Goal: Transaction & Acquisition: Purchase product/service

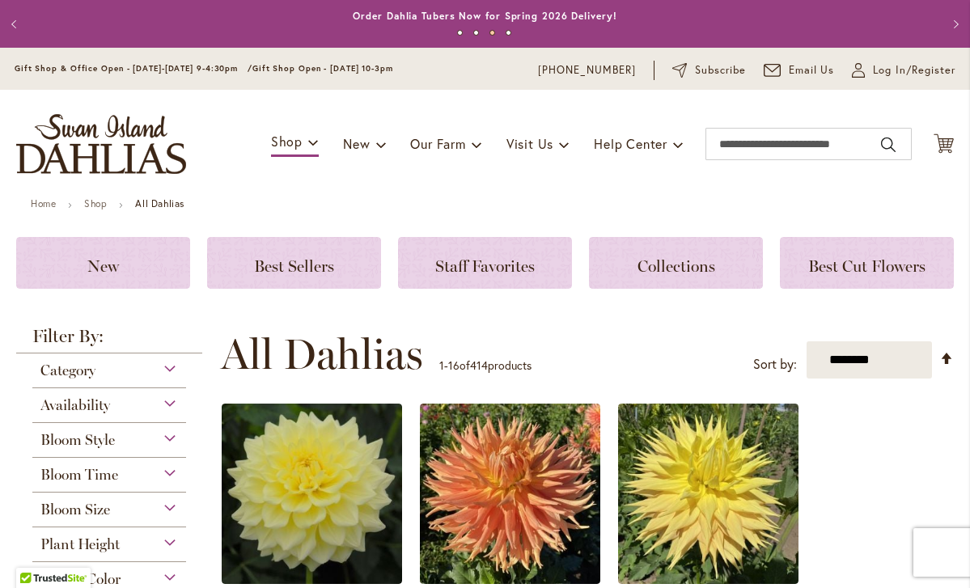
scroll to position [1, 0]
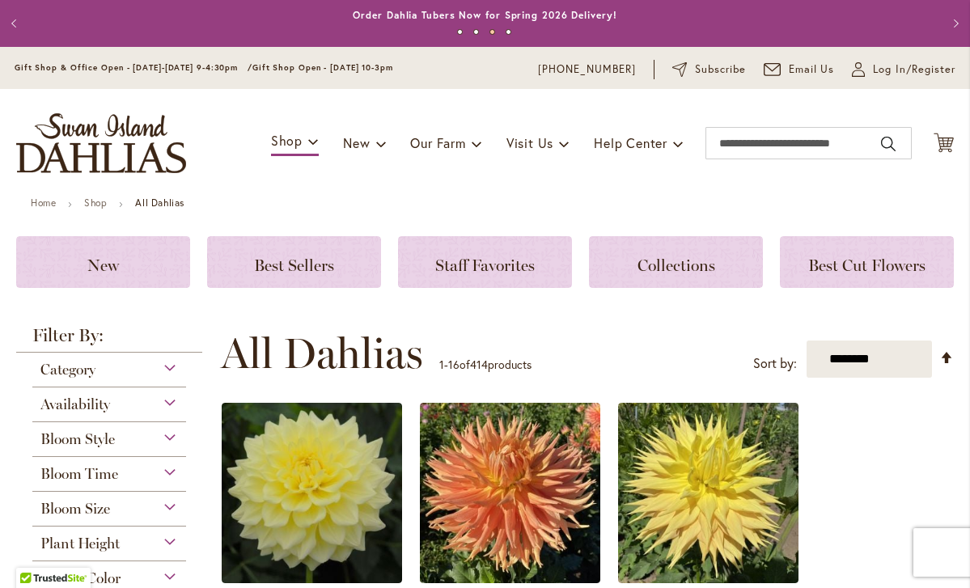
click at [167, 403] on div "Availability" at bounding box center [109, 400] width 154 height 26
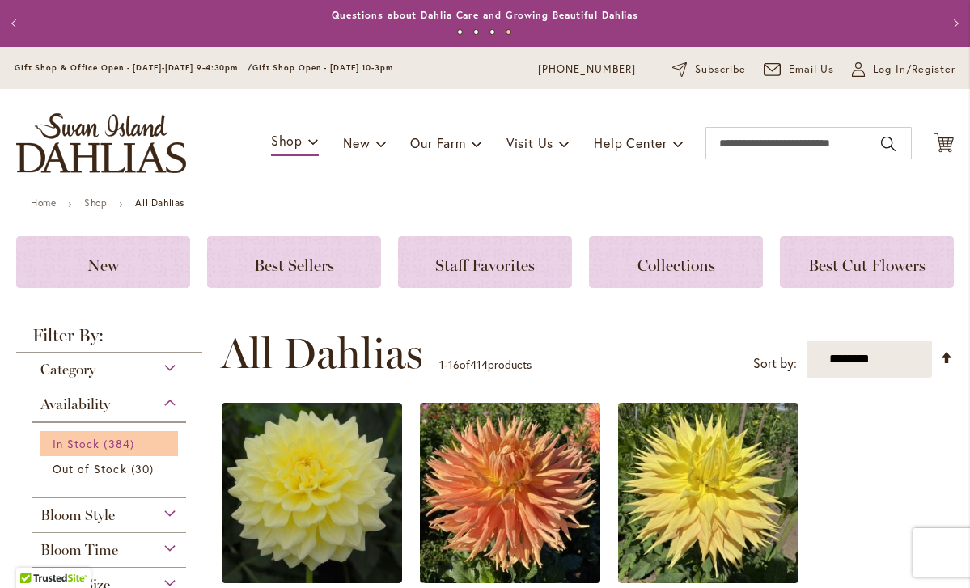
click at [111, 445] on span "384 items" at bounding box center [121, 443] width 34 height 17
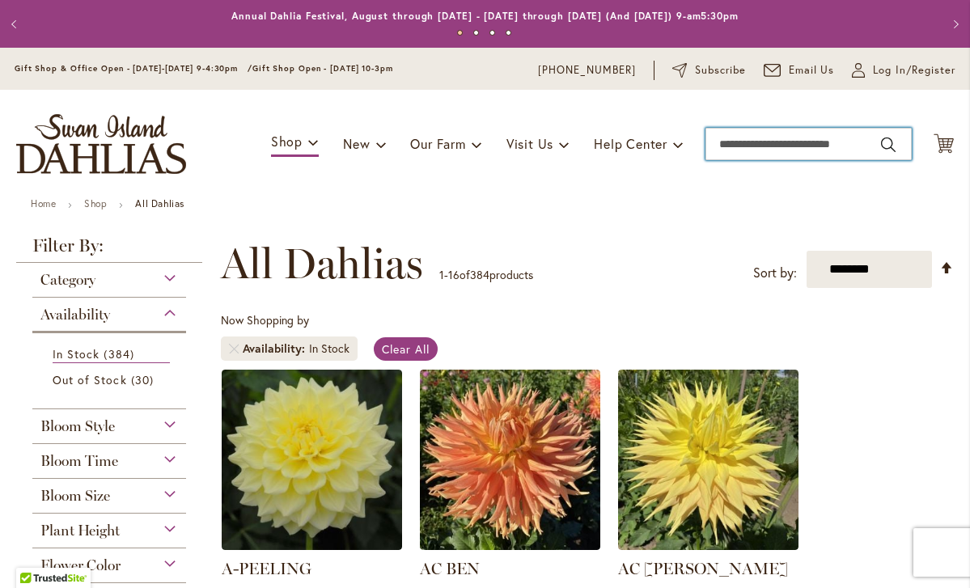
click at [769, 143] on input "Search" at bounding box center [808, 144] width 206 height 32
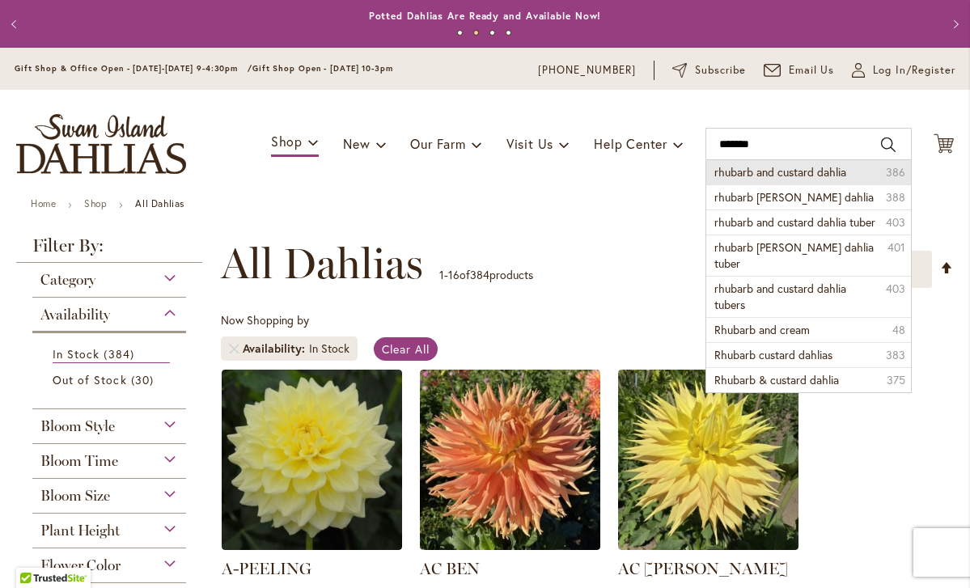
click at [804, 178] on span "rhubarb and custard dahlia" at bounding box center [780, 171] width 132 height 15
type input "**********"
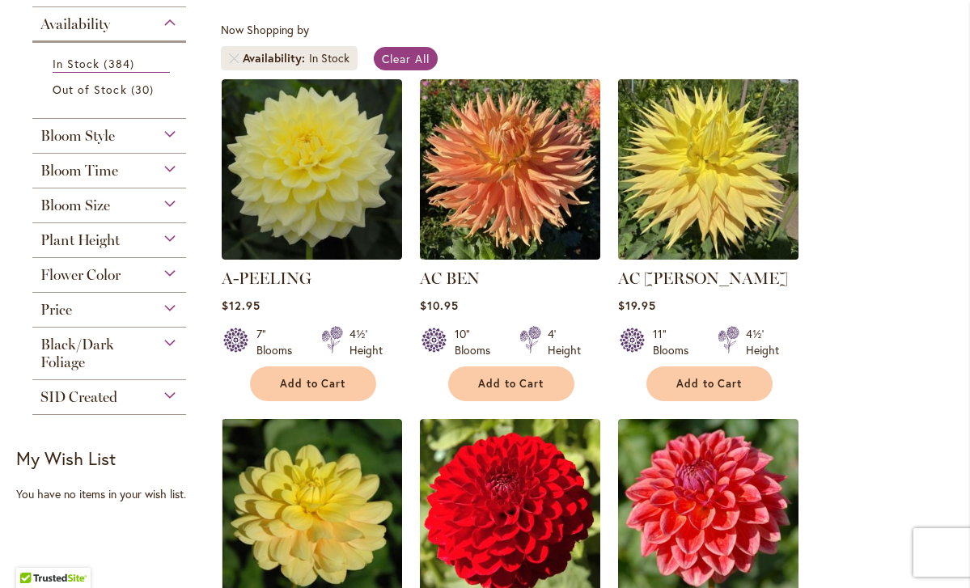
scroll to position [293, 0]
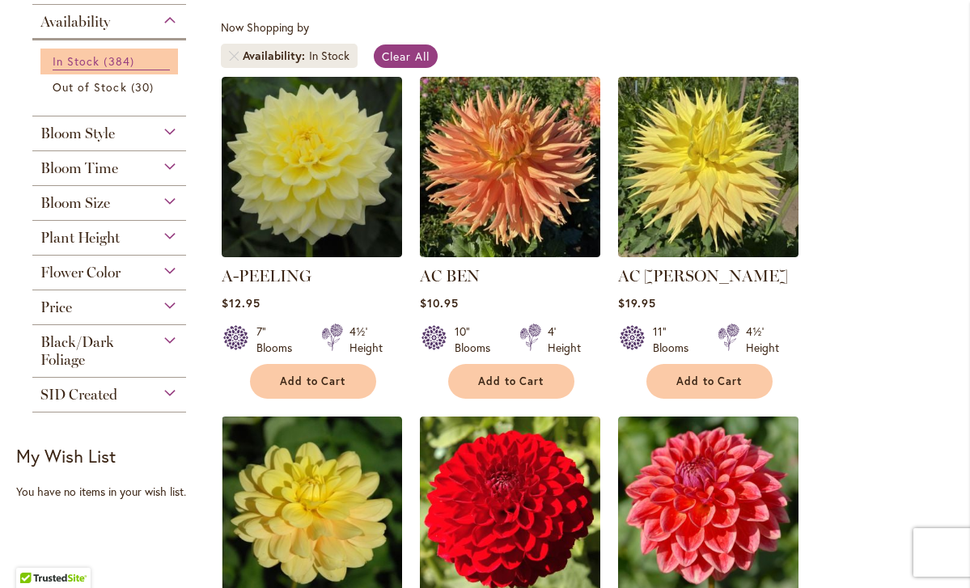
click at [104, 57] on span "384 items" at bounding box center [121, 61] width 34 height 17
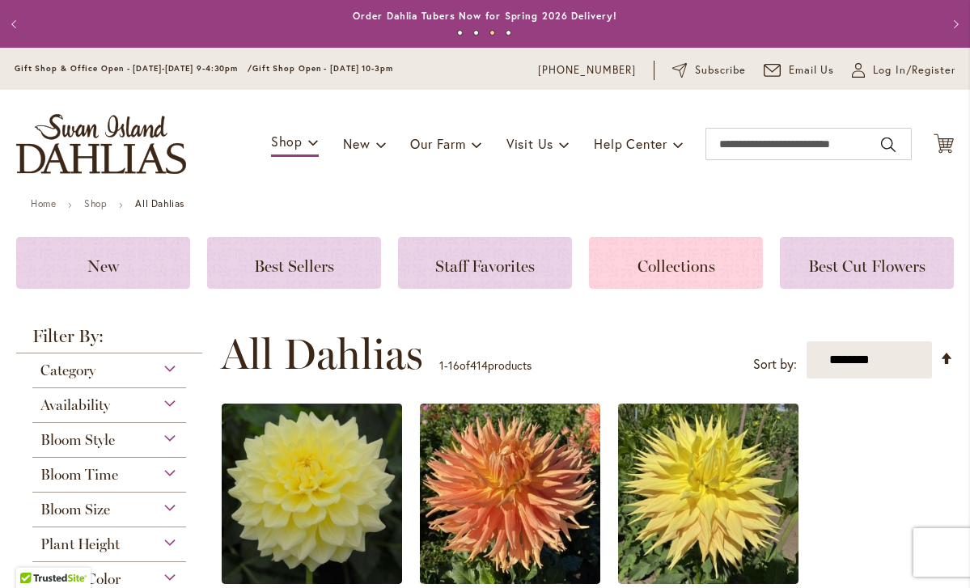
click at [673, 275] on div "Collections" at bounding box center [676, 263] width 174 height 52
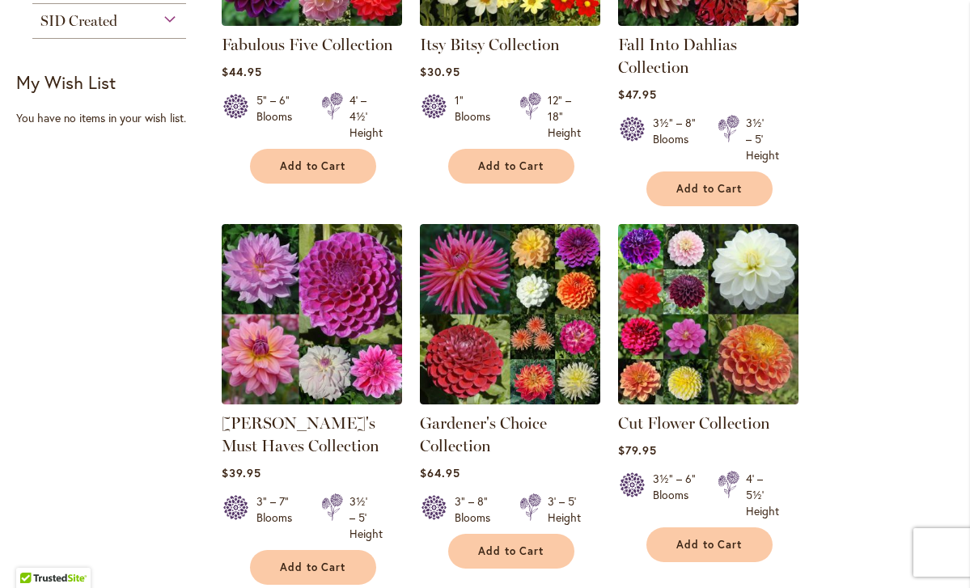
scroll to position [471, 0]
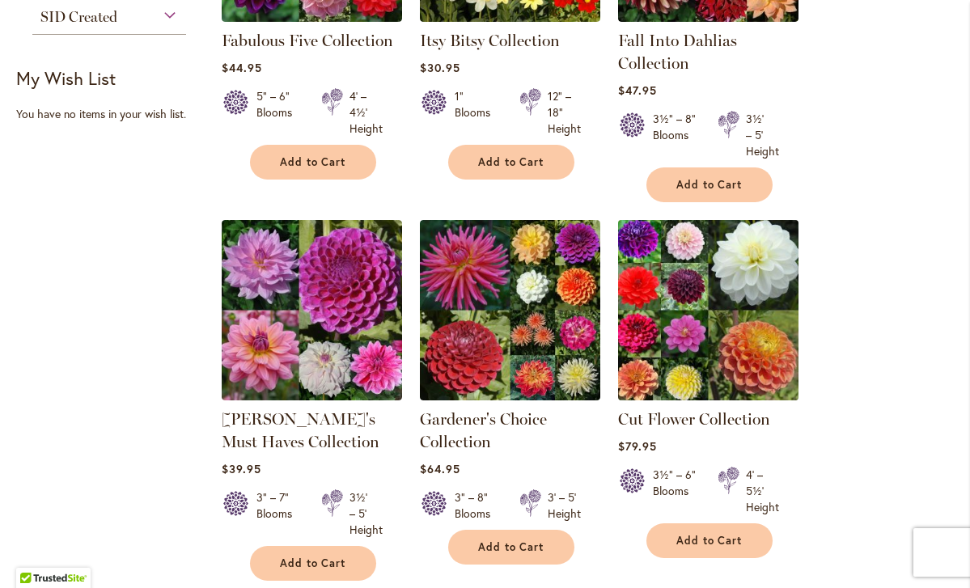
click at [703, 303] on img at bounding box center [707, 309] width 189 height 189
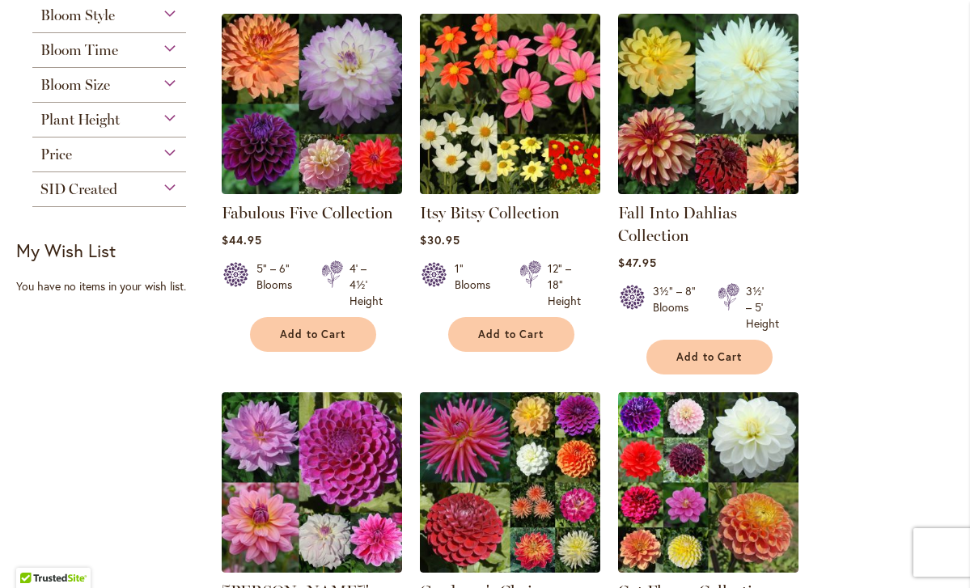
scroll to position [294, 0]
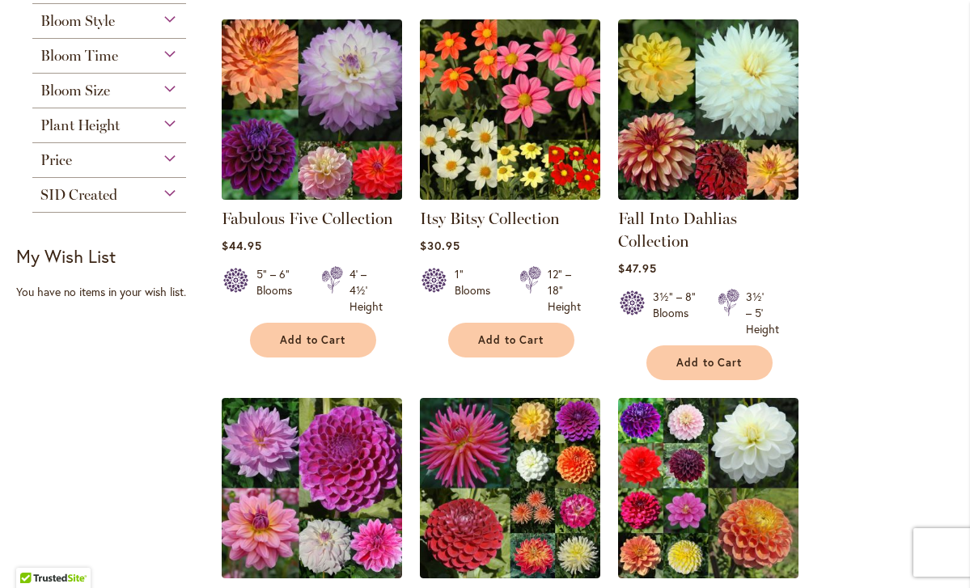
click at [306, 112] on img at bounding box center [311, 109] width 189 height 189
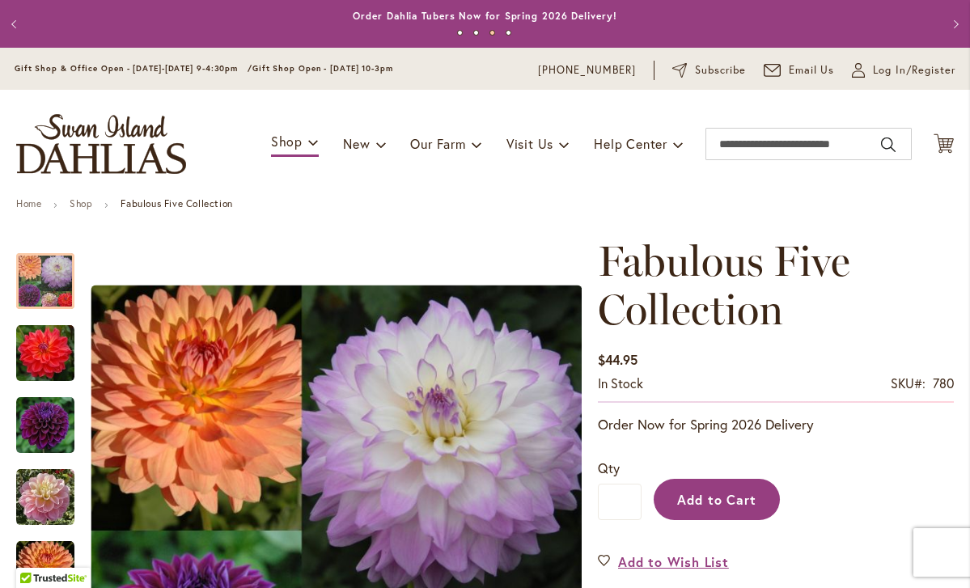
click at [725, 504] on span "Add to Cart" at bounding box center [717, 499] width 80 height 17
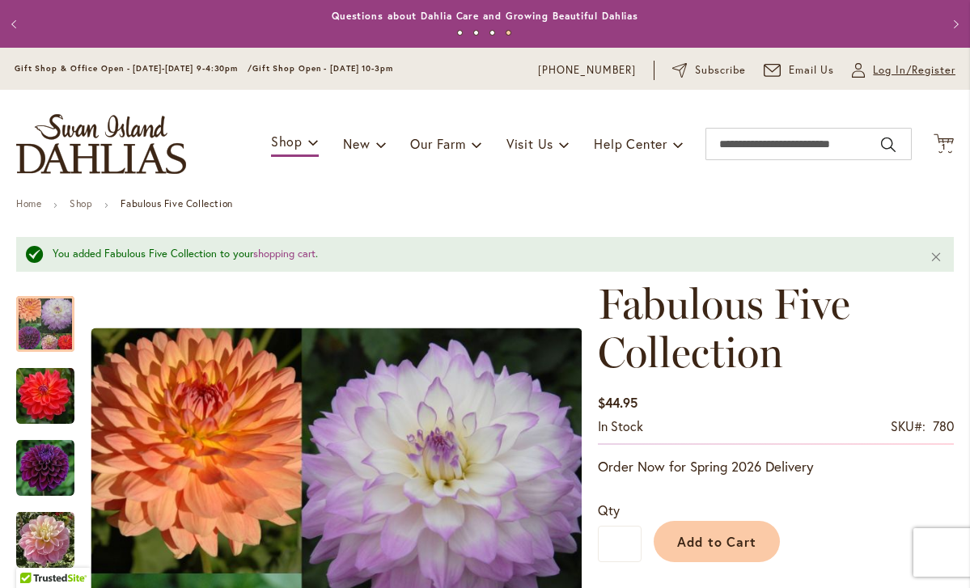
click at [889, 74] on span "Log In/Register" at bounding box center [914, 70] width 82 height 16
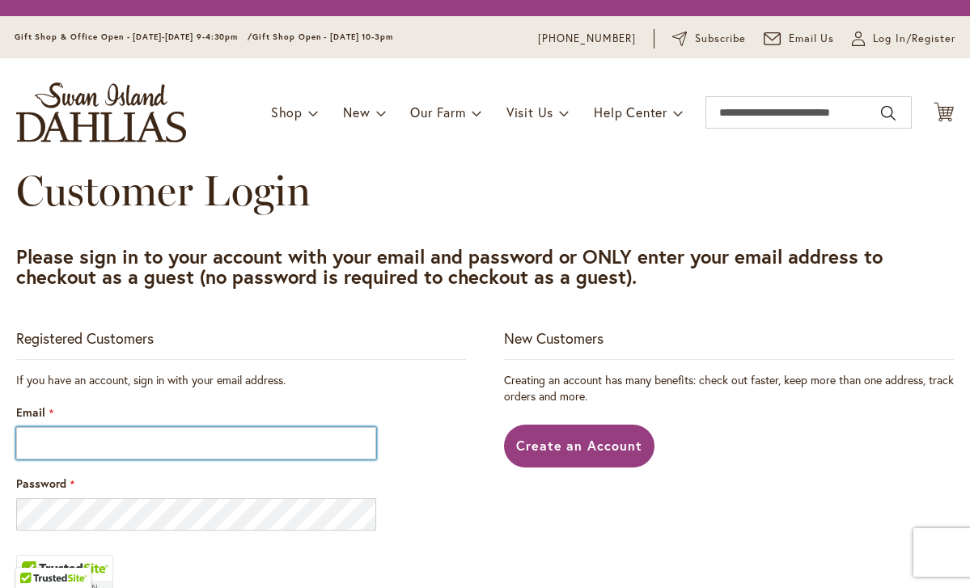
type input "**********"
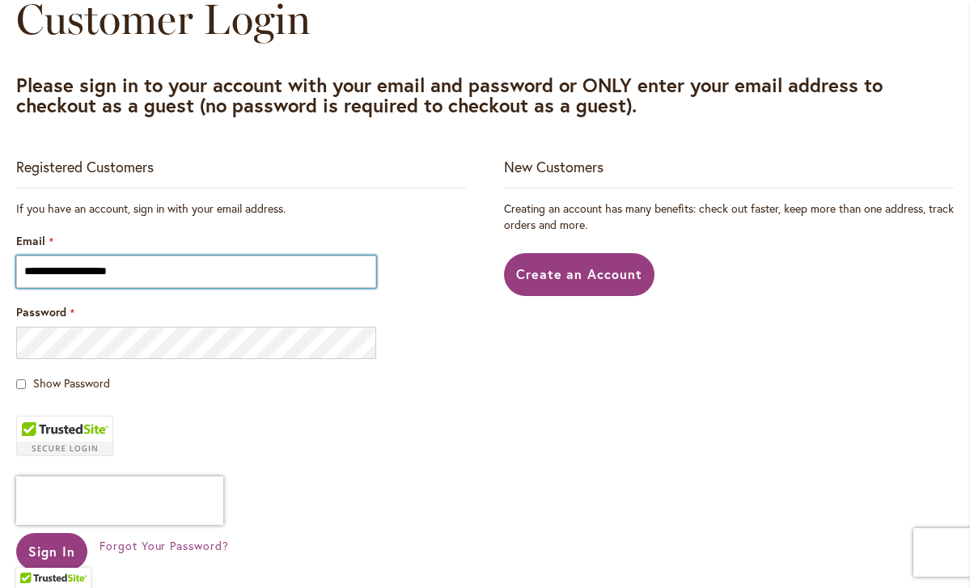
scroll to position [387, 0]
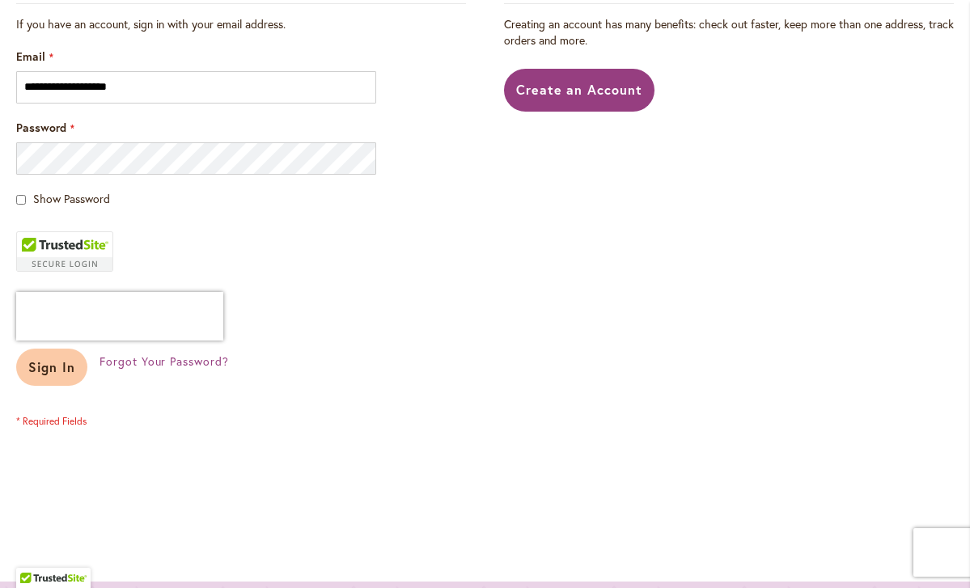
click at [49, 367] on span "Sign In" at bounding box center [51, 366] width 47 height 17
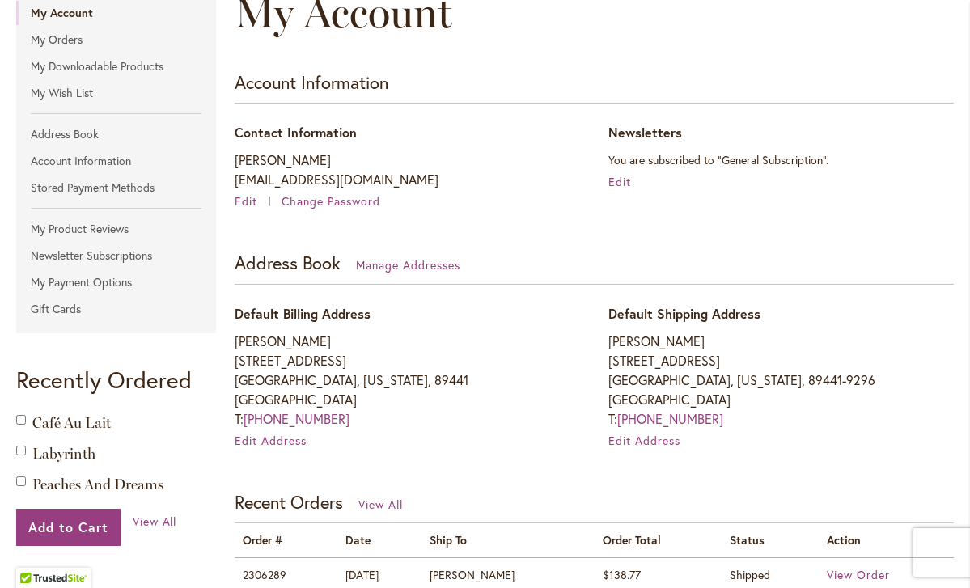
scroll to position [226, 0]
click at [91, 534] on button "Add to Cart" at bounding box center [68, 526] width 104 height 37
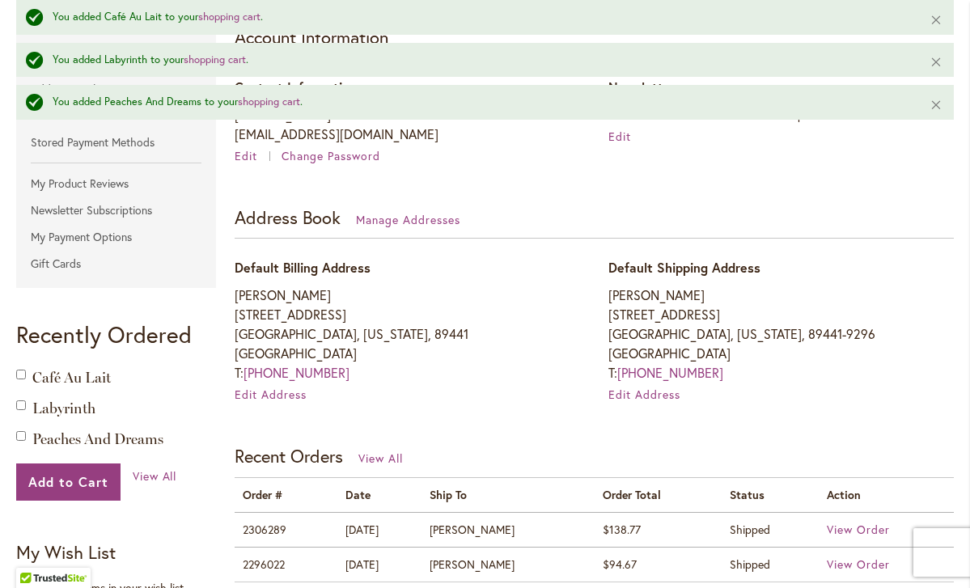
scroll to position [503, 0]
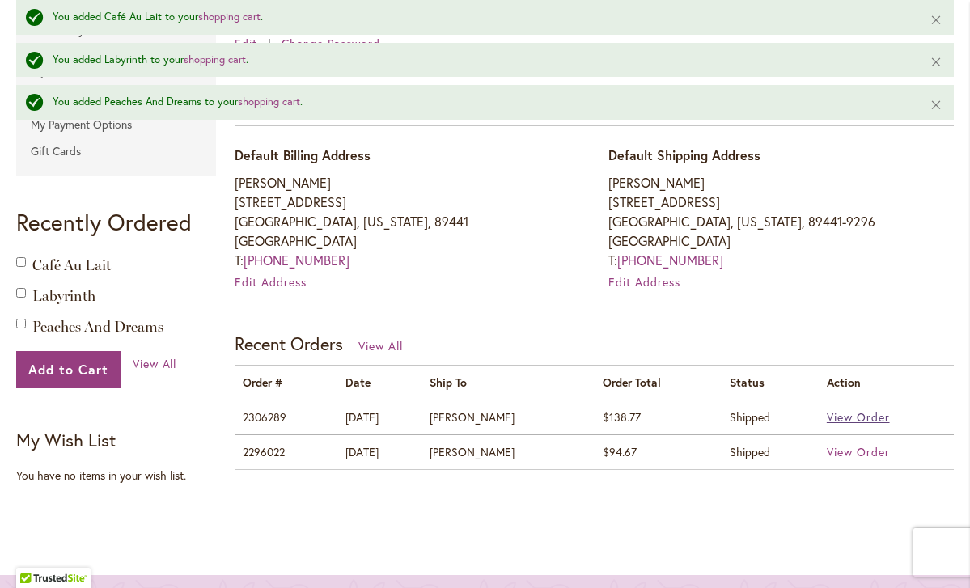
click at [853, 413] on span "View Order" at bounding box center [857, 416] width 63 height 15
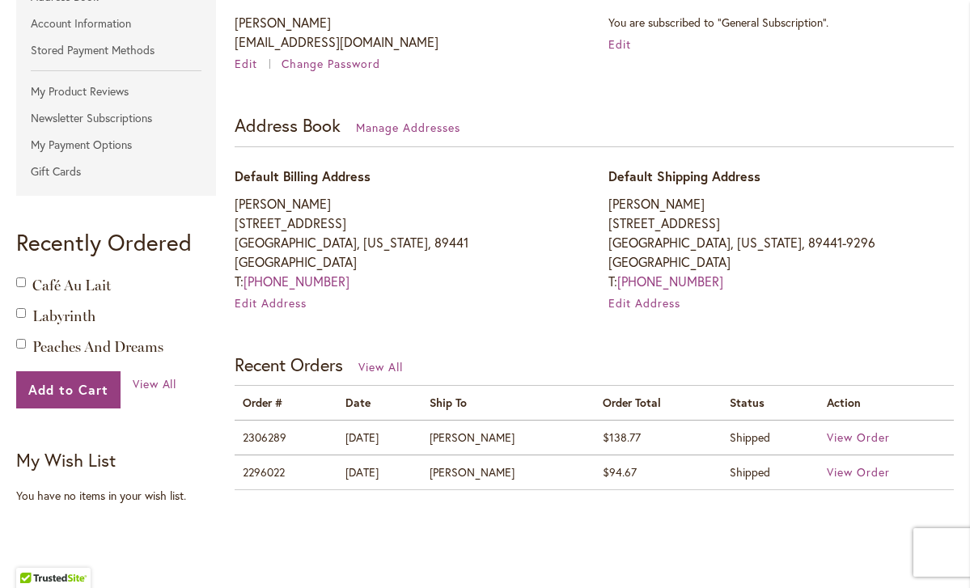
scroll to position [373, 0]
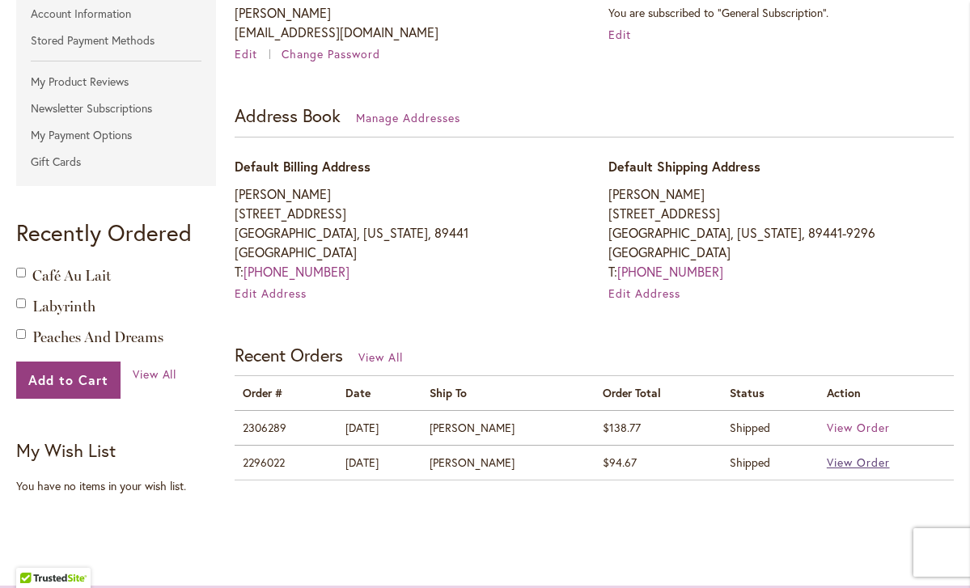
click at [850, 456] on span "View Order" at bounding box center [857, 461] width 63 height 15
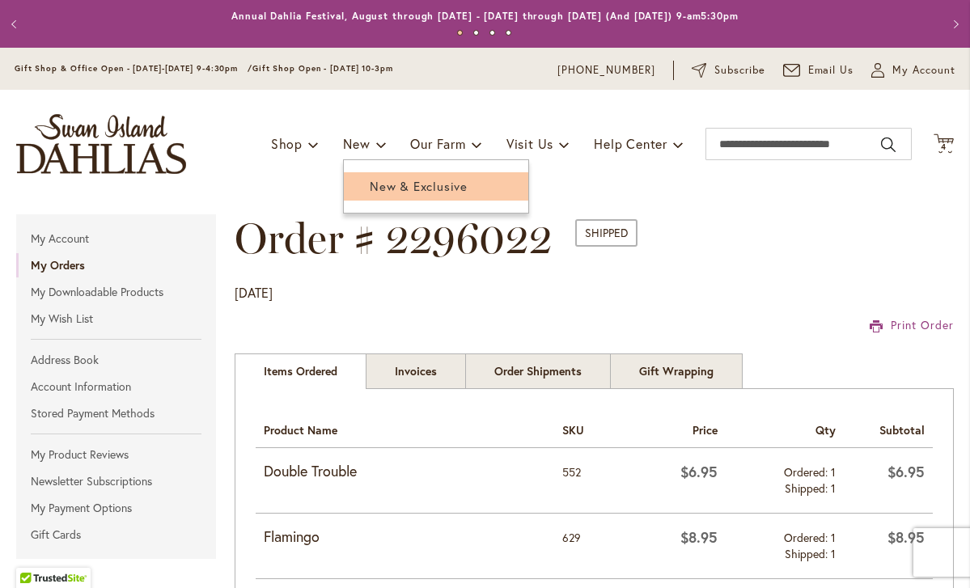
click at [386, 192] on span "New & Exclusive" at bounding box center [419, 186] width 98 height 16
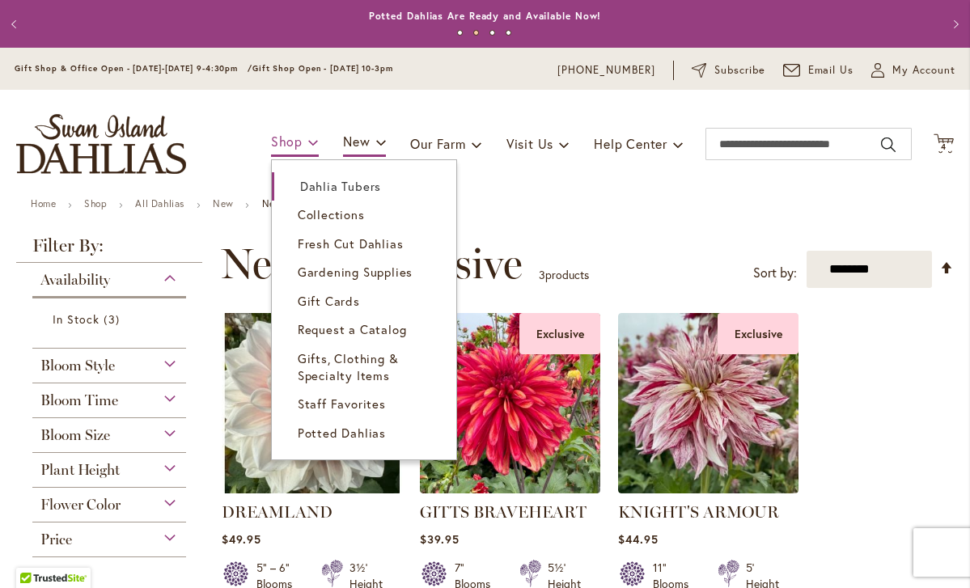
click at [288, 144] on span "Shop" at bounding box center [287, 141] width 32 height 17
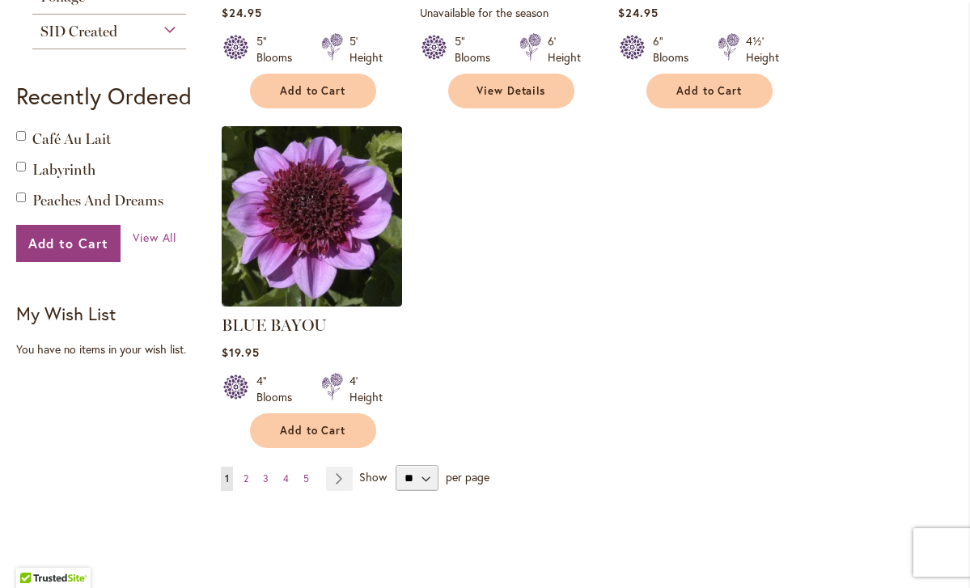
scroll to position [1861, 0]
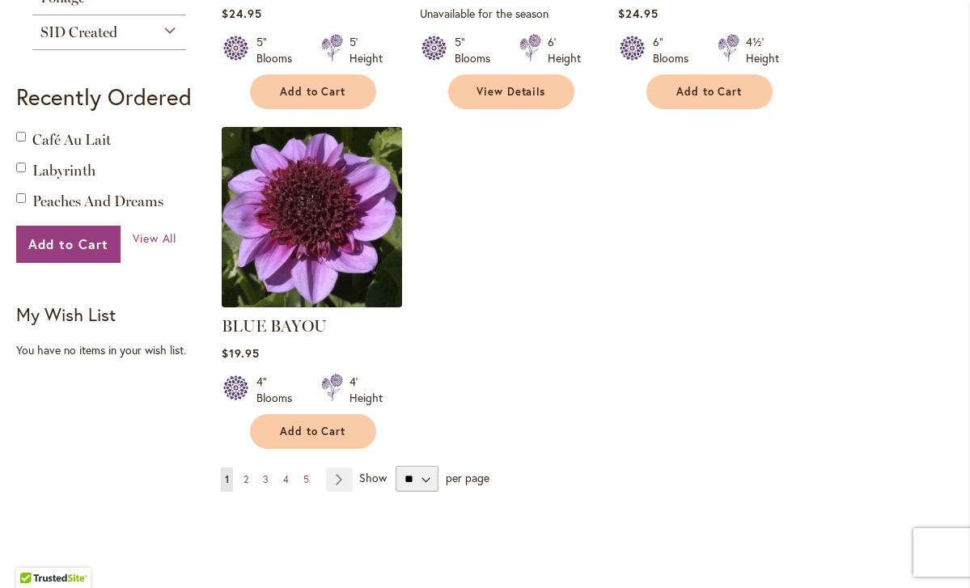
click at [312, 225] on img at bounding box center [311, 216] width 189 height 189
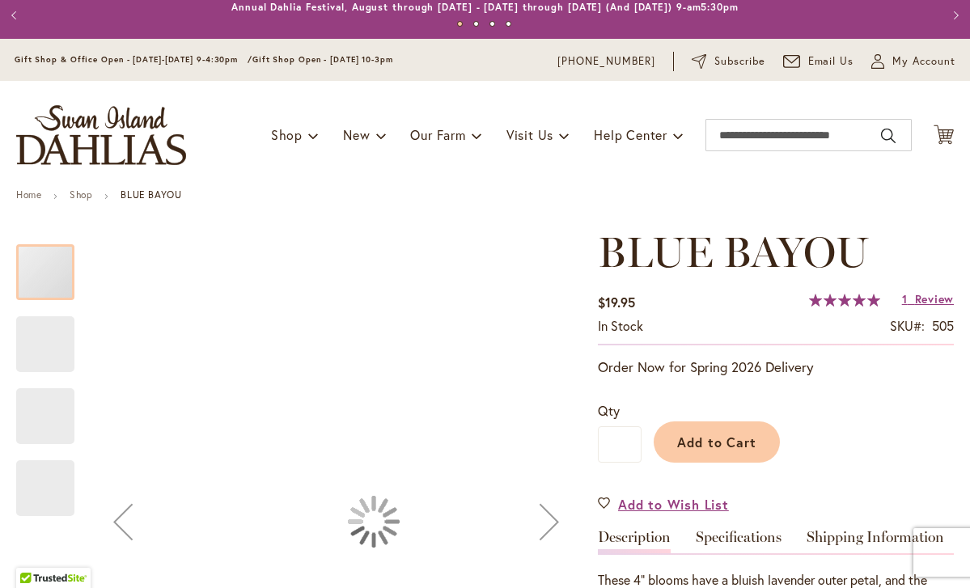
scroll to position [213, 0]
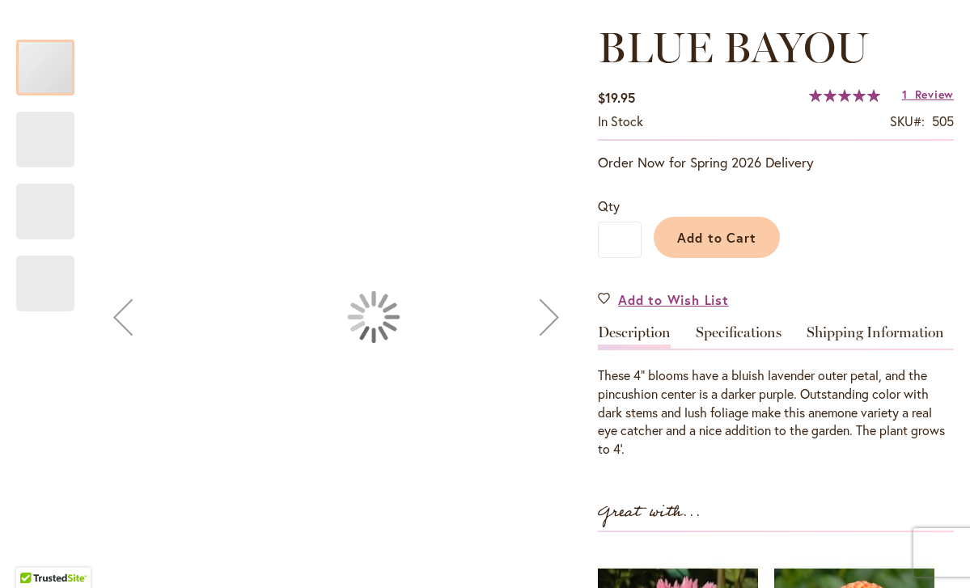
type input "******"
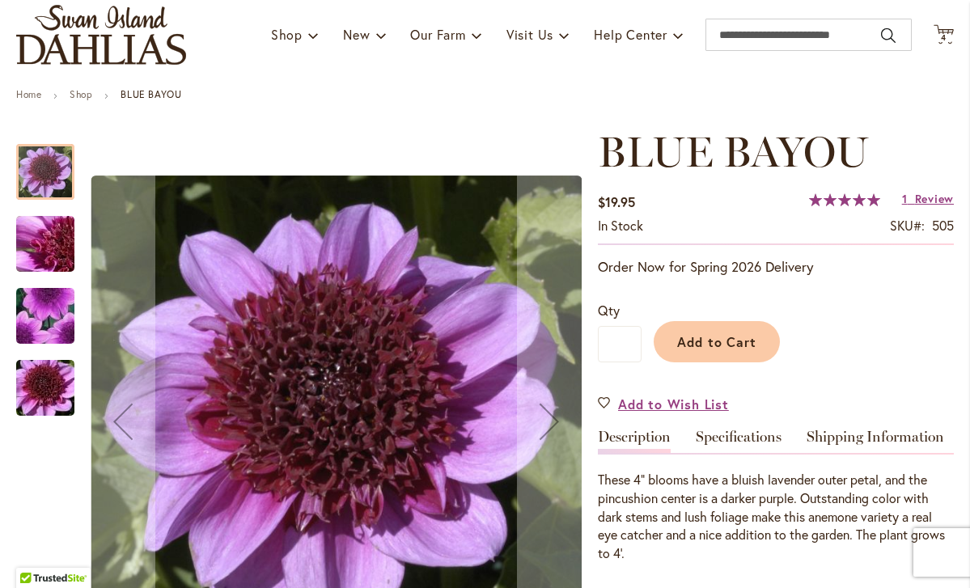
scroll to position [111, 0]
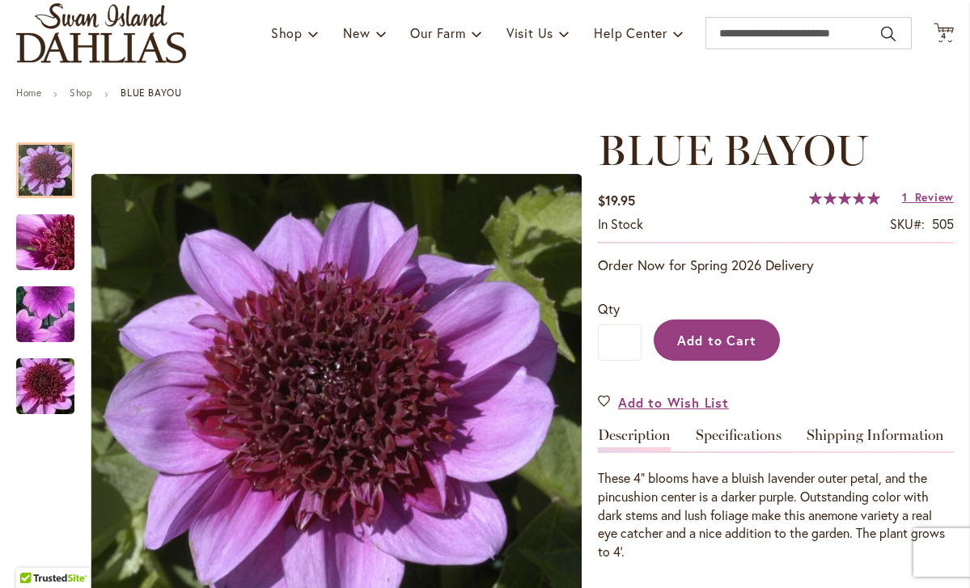
click at [728, 346] on span "Add to Cart" at bounding box center [717, 340] width 80 height 17
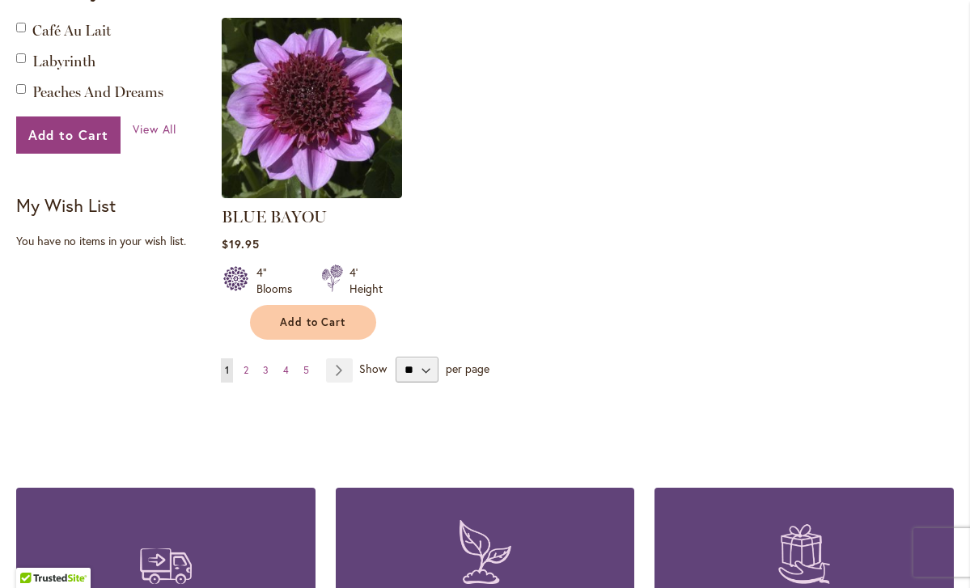
scroll to position [1979, 0]
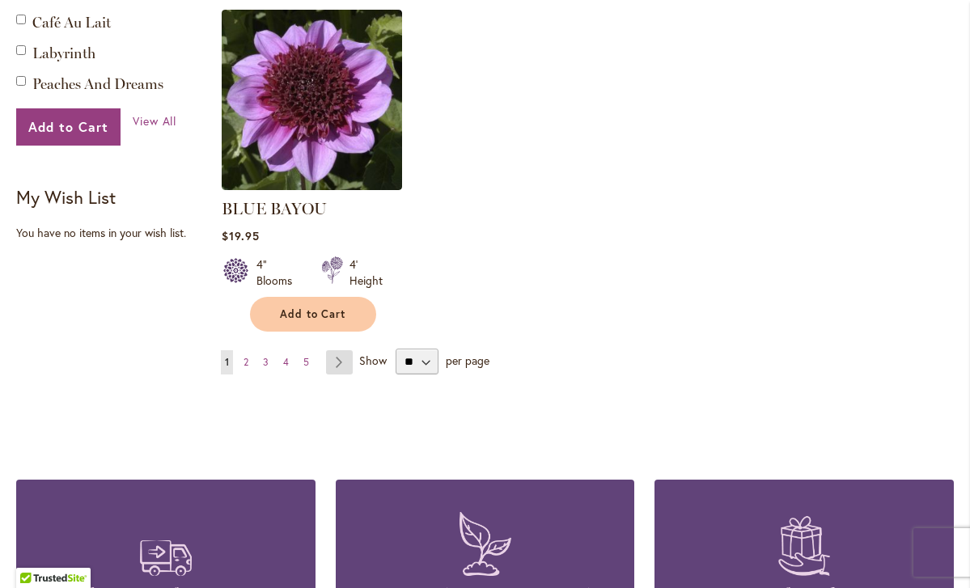
click at [338, 360] on link "Page Next" at bounding box center [339, 362] width 27 height 24
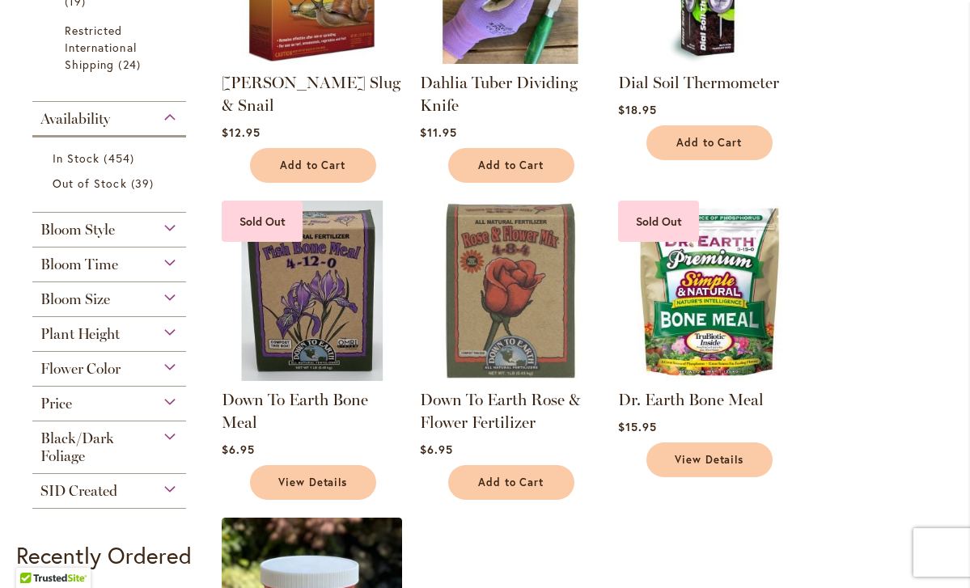
scroll to position [1399, 0]
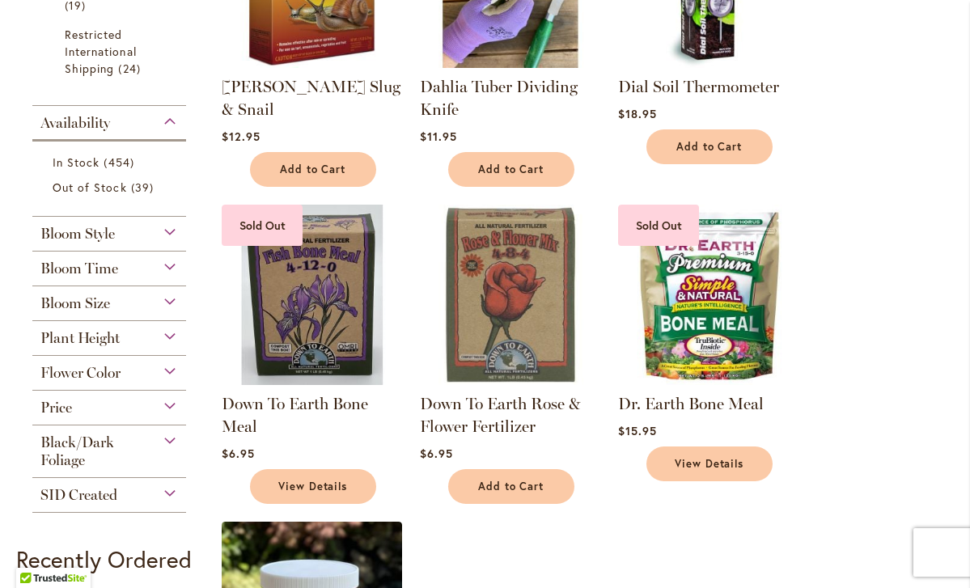
click at [165, 232] on div "Bloom Style" at bounding box center [109, 230] width 154 height 26
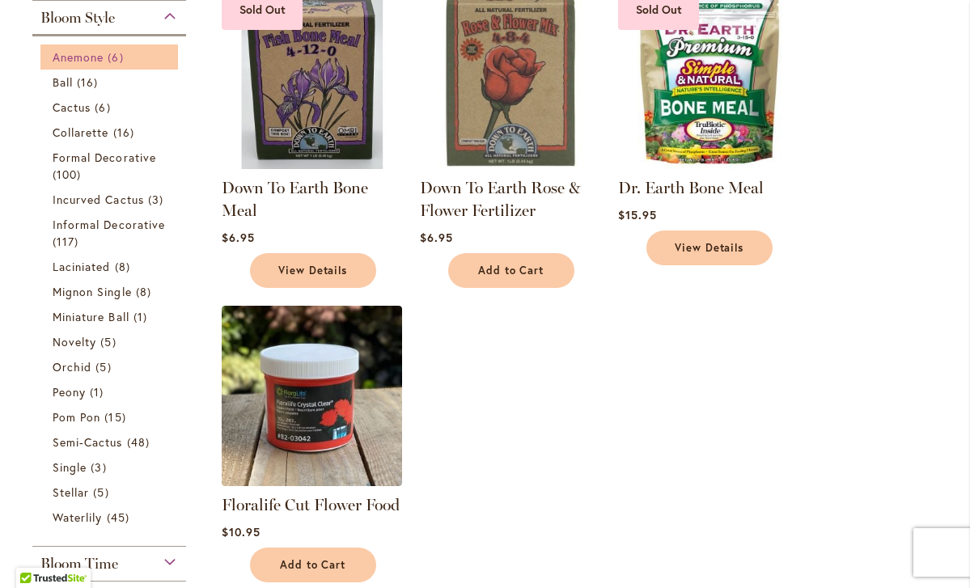
click at [85, 53] on span "Anemone" at bounding box center [78, 56] width 51 height 15
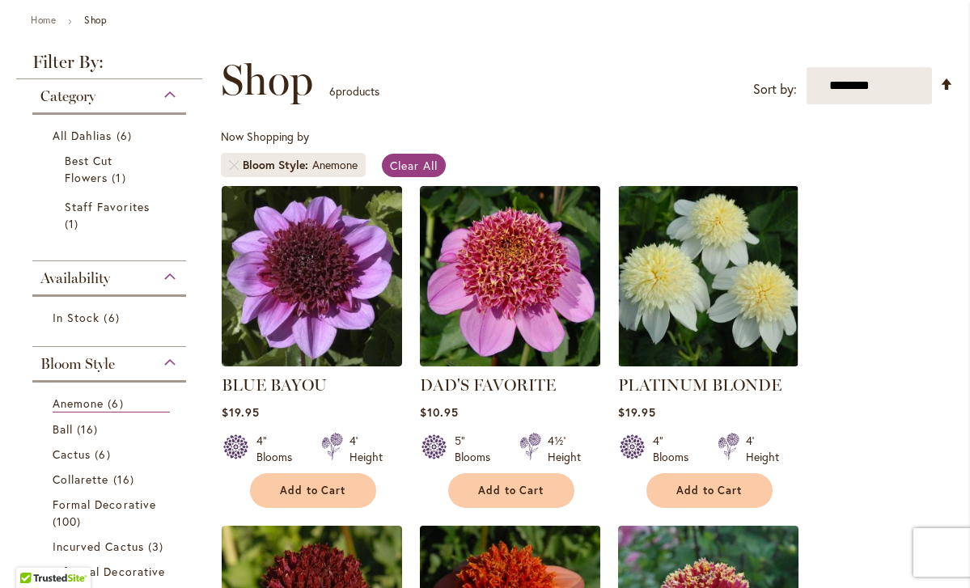
scroll to position [192, 0]
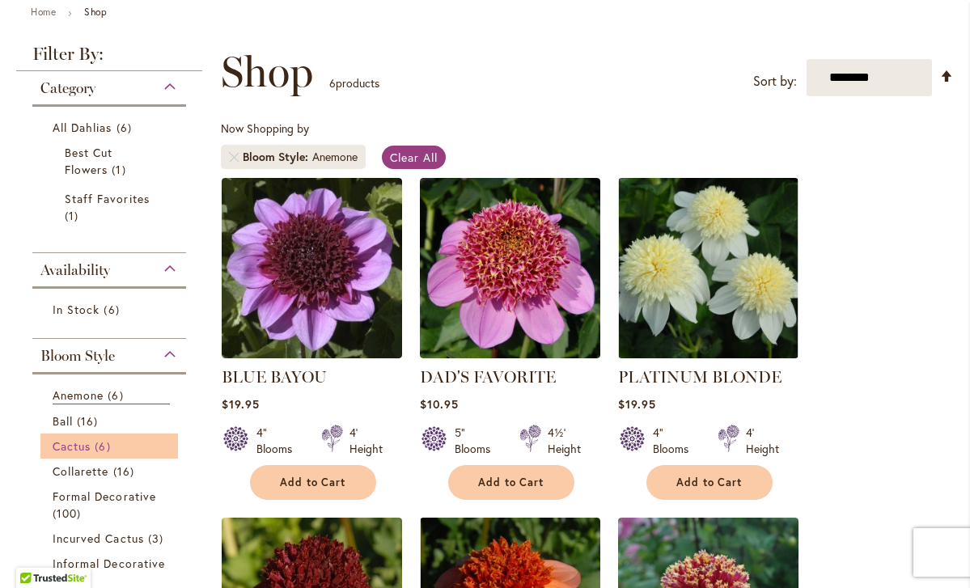
click at [78, 447] on span "Cactus" at bounding box center [72, 445] width 38 height 15
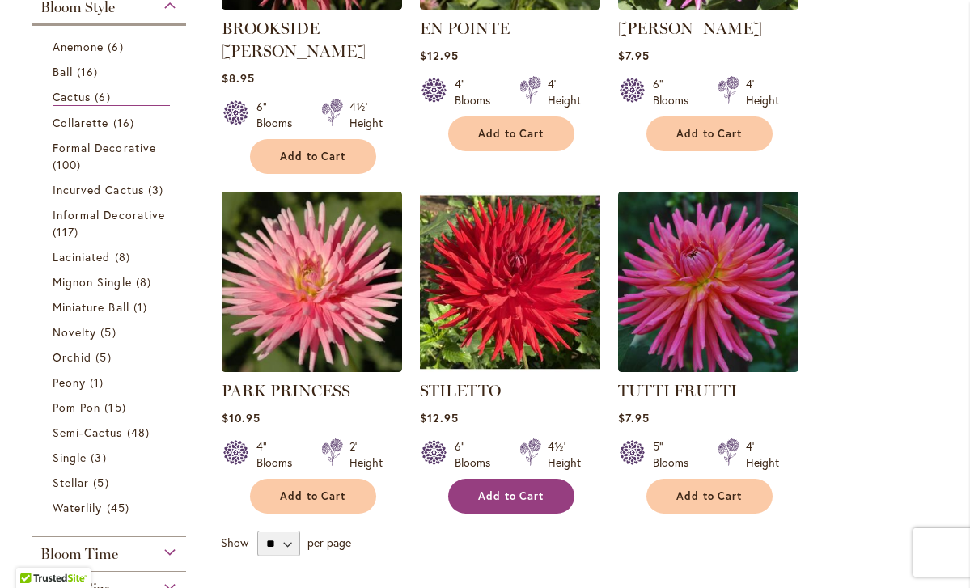
scroll to position [536, 0]
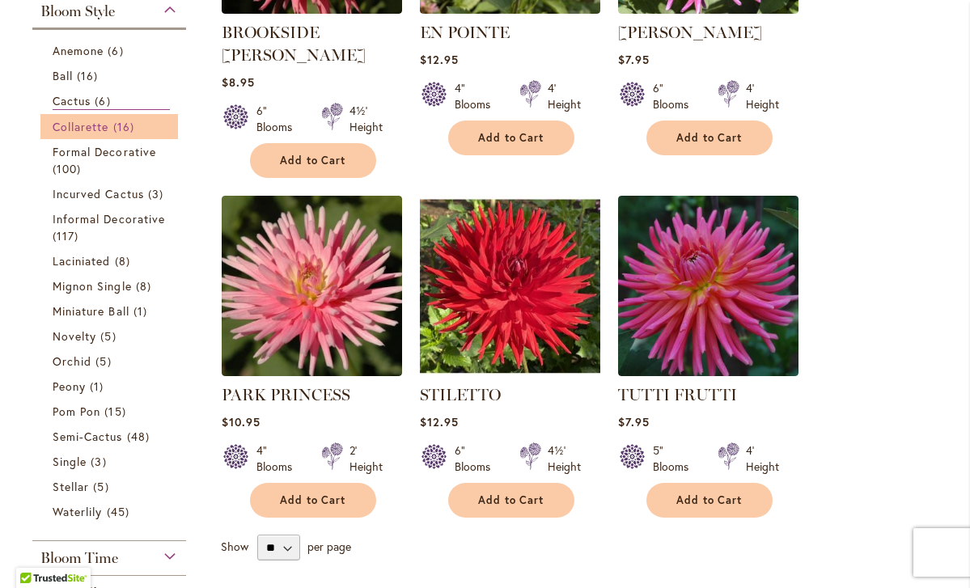
click at [100, 126] on span "Collarette" at bounding box center [81, 126] width 57 height 15
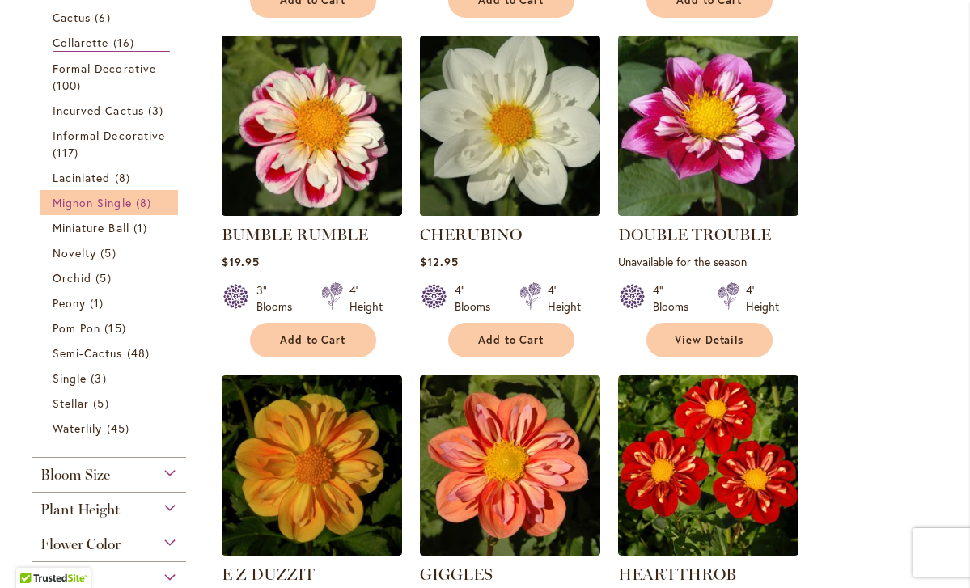
scroll to position [678, 0]
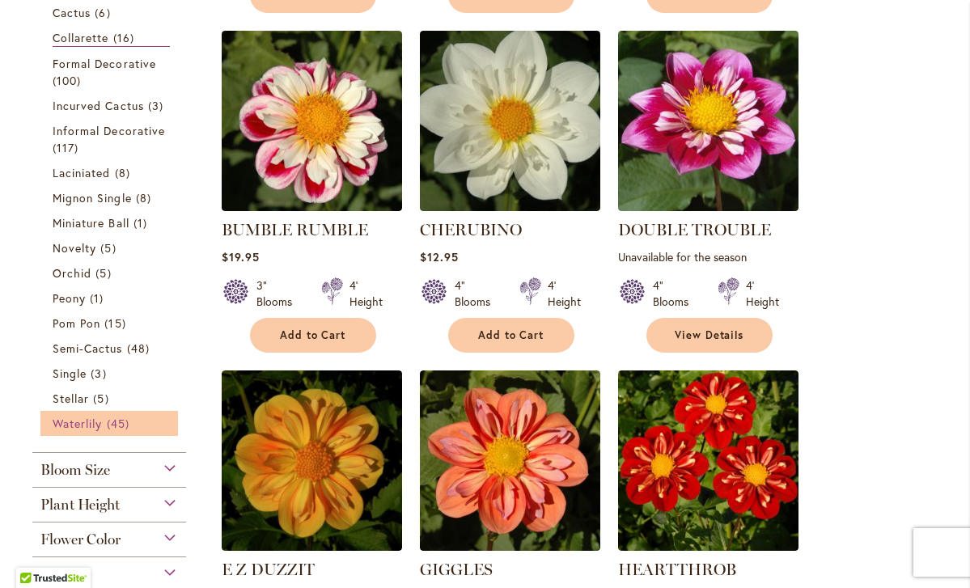
click at [87, 424] on span "Waterlily" at bounding box center [77, 423] width 49 height 15
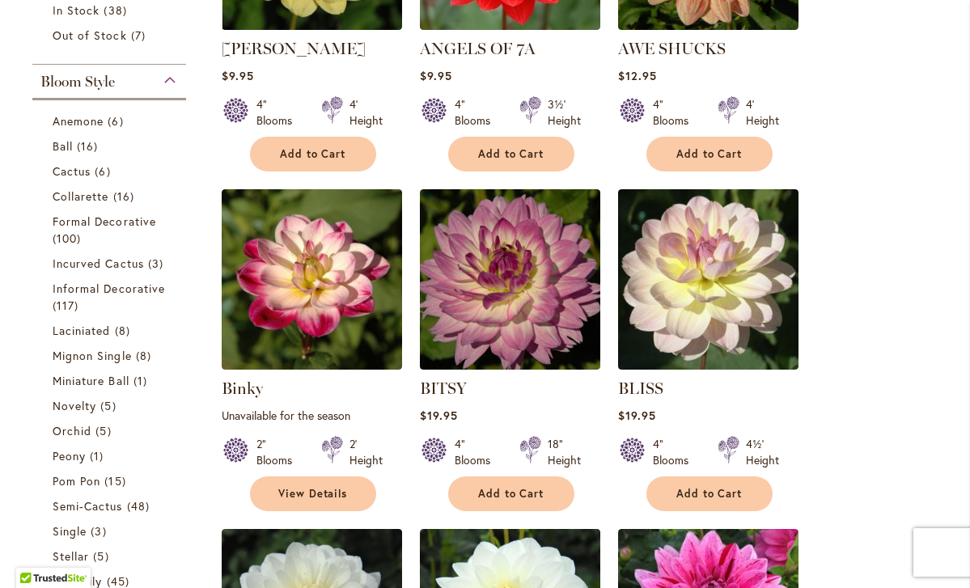
scroll to position [518, 0]
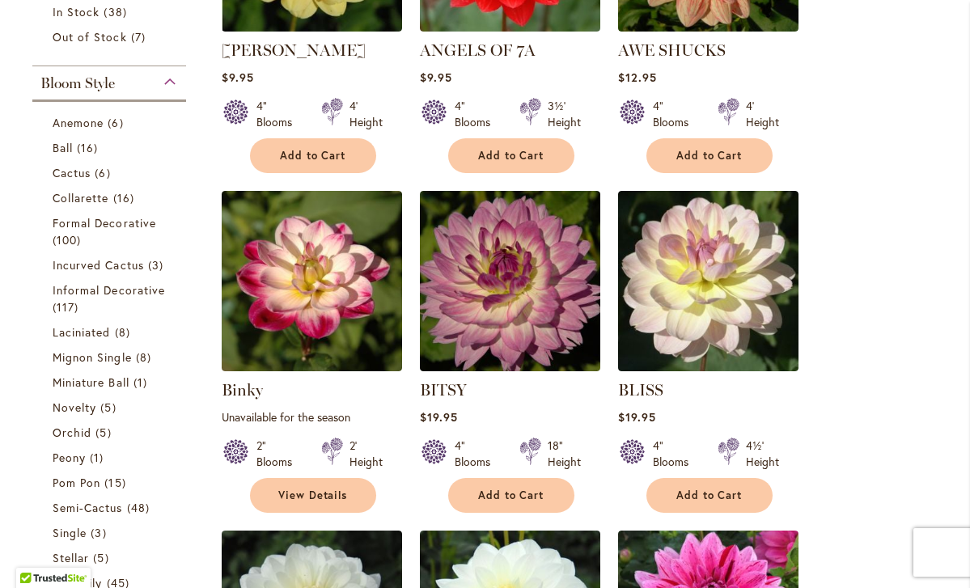
click at [168, 78] on div "Bloom Style" at bounding box center [109, 79] width 154 height 26
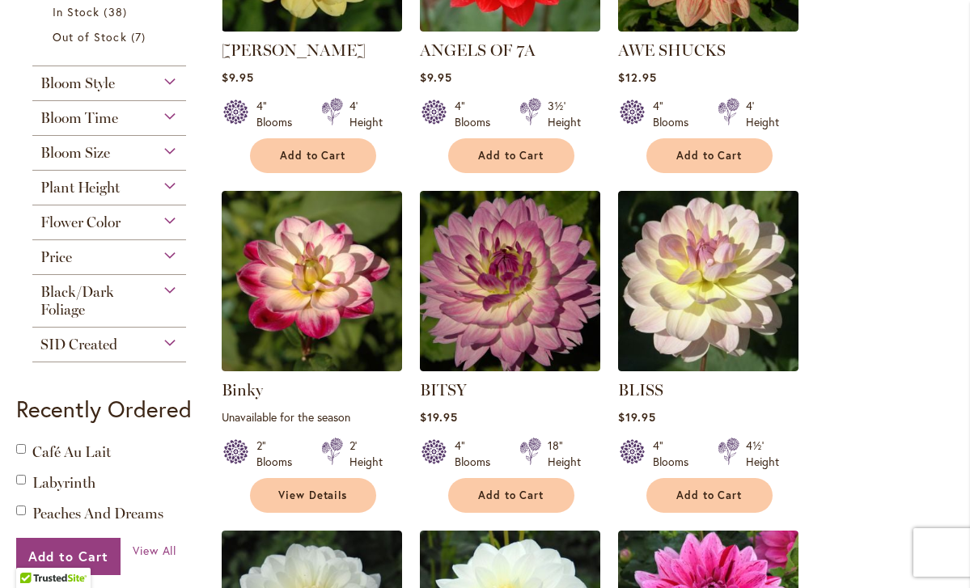
click at [169, 150] on div "Bloom Size" at bounding box center [109, 149] width 154 height 26
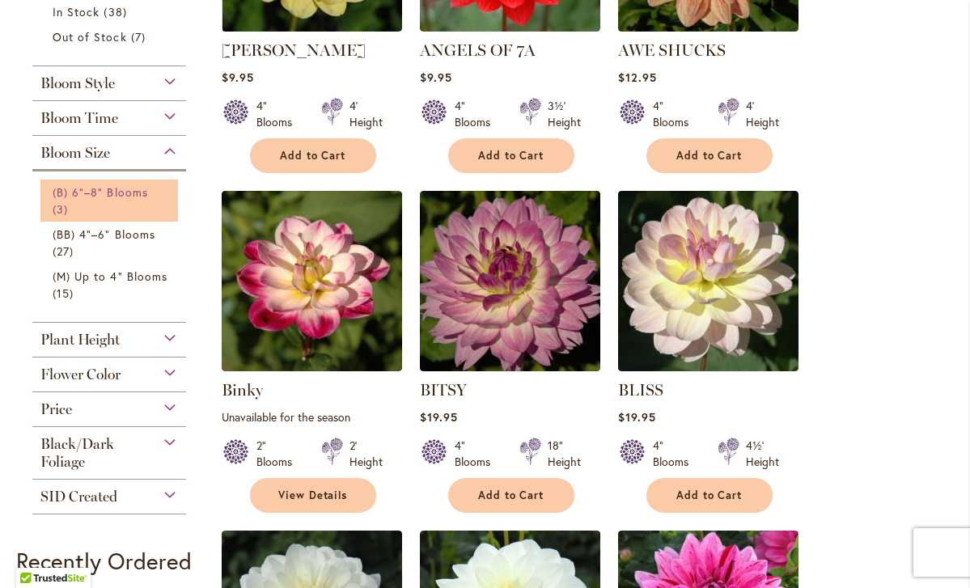
click at [139, 196] on span "(B) 6"–8" Blooms" at bounding box center [100, 191] width 95 height 15
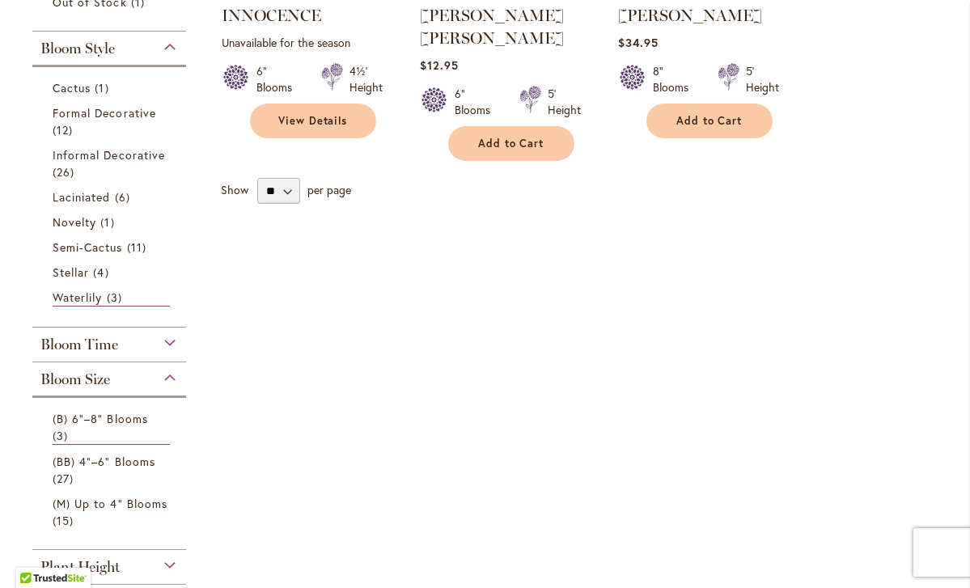
scroll to position [558, 0]
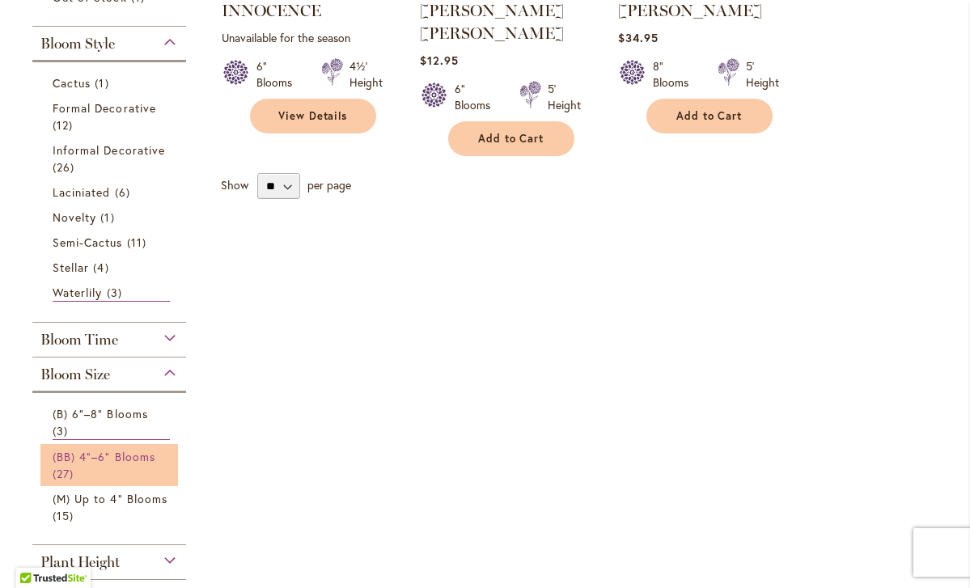
click at [108, 461] on span "(BB) 4"–6" Blooms" at bounding box center [104, 456] width 103 height 15
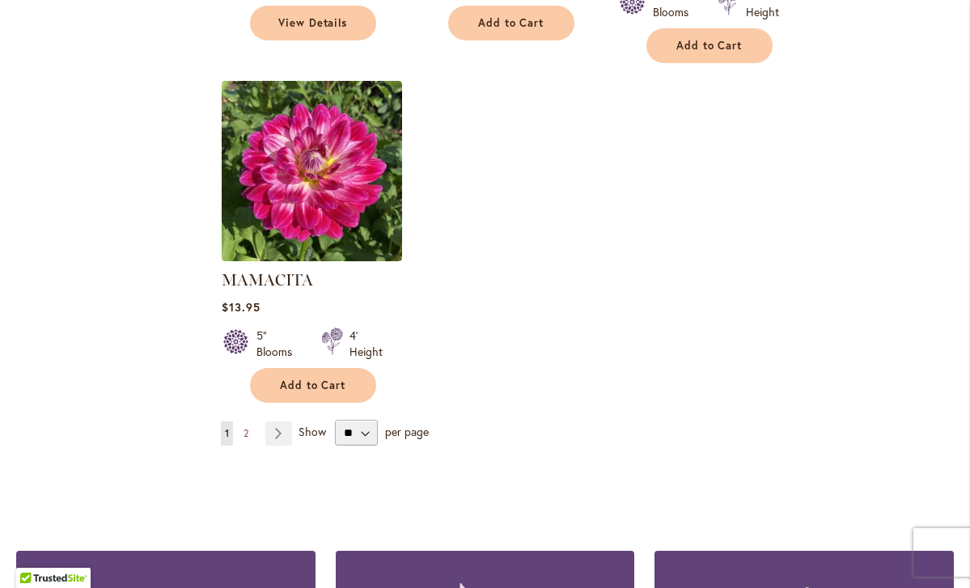
scroll to position [2038, 0]
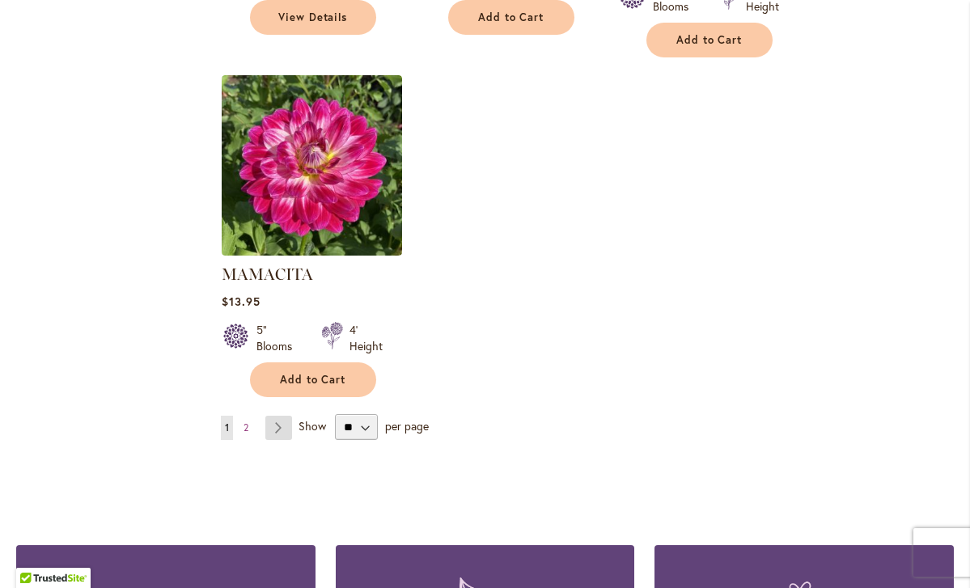
click at [285, 416] on link "Page Next" at bounding box center [278, 428] width 27 height 24
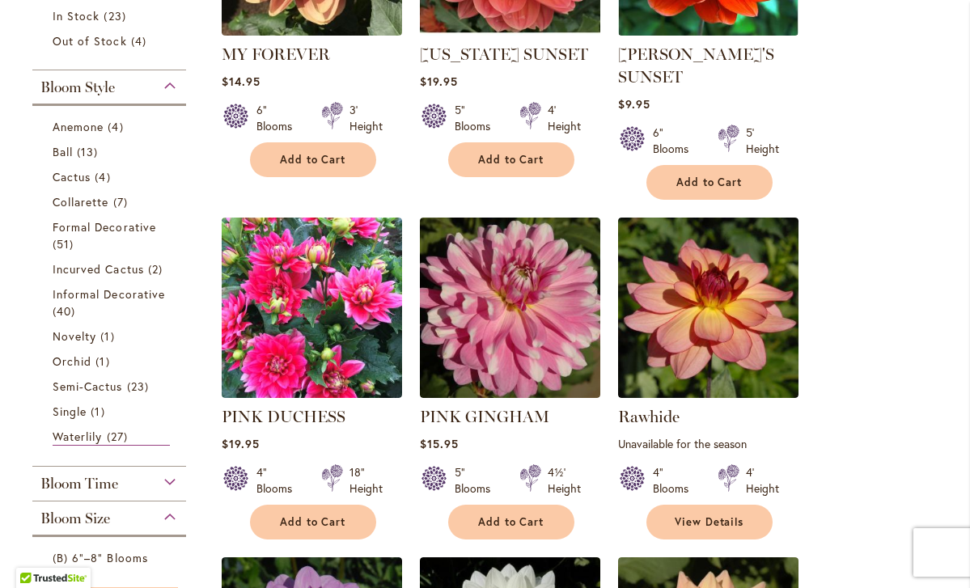
scroll to position [516, 0]
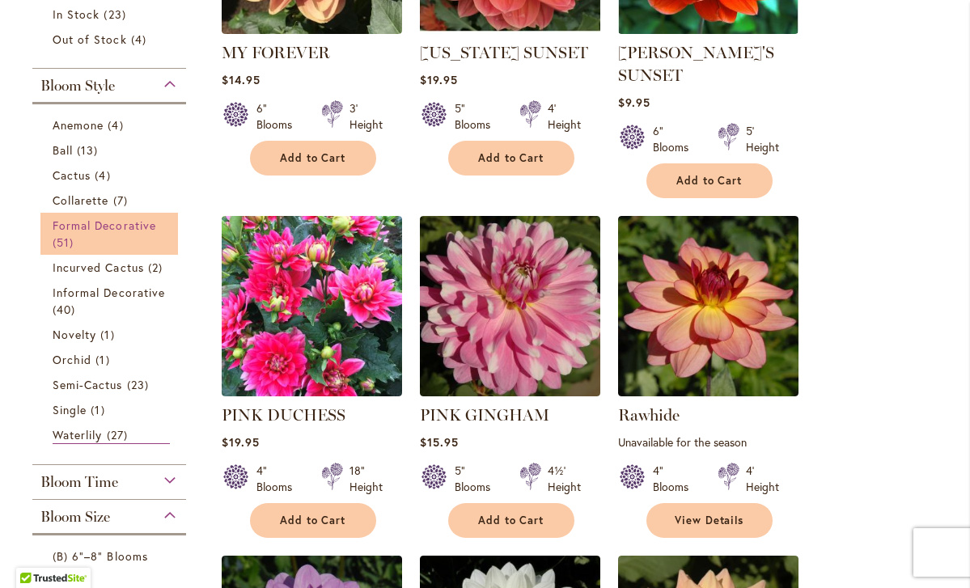
click at [134, 227] on span "Formal Decorative" at bounding box center [105, 225] width 104 height 15
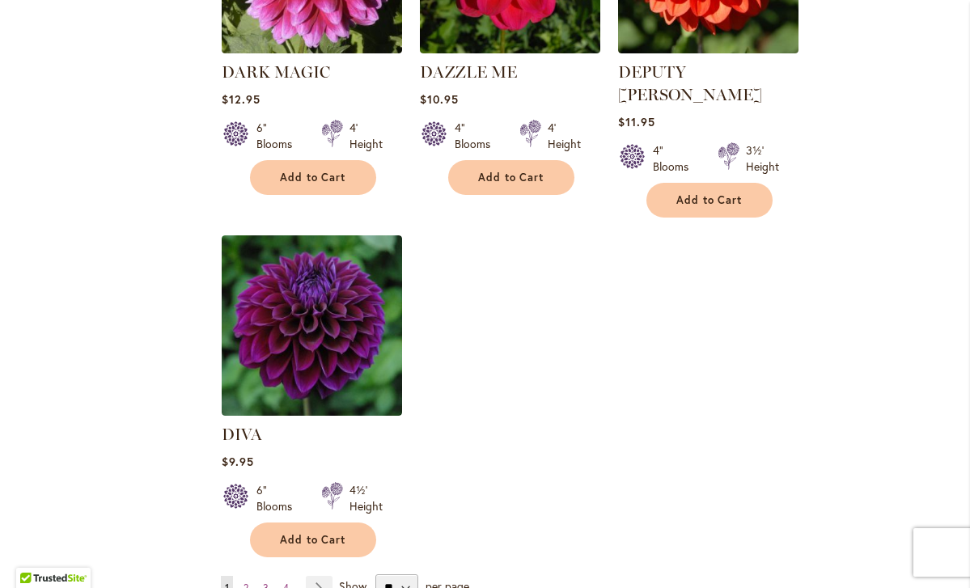
scroll to position [1907, 0]
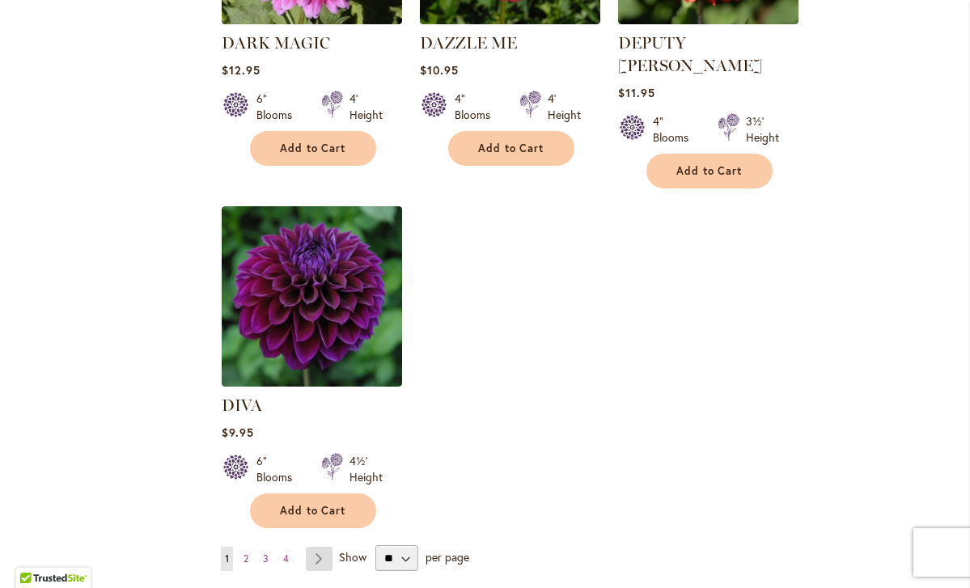
click at [320, 547] on link "Page Next" at bounding box center [319, 559] width 27 height 24
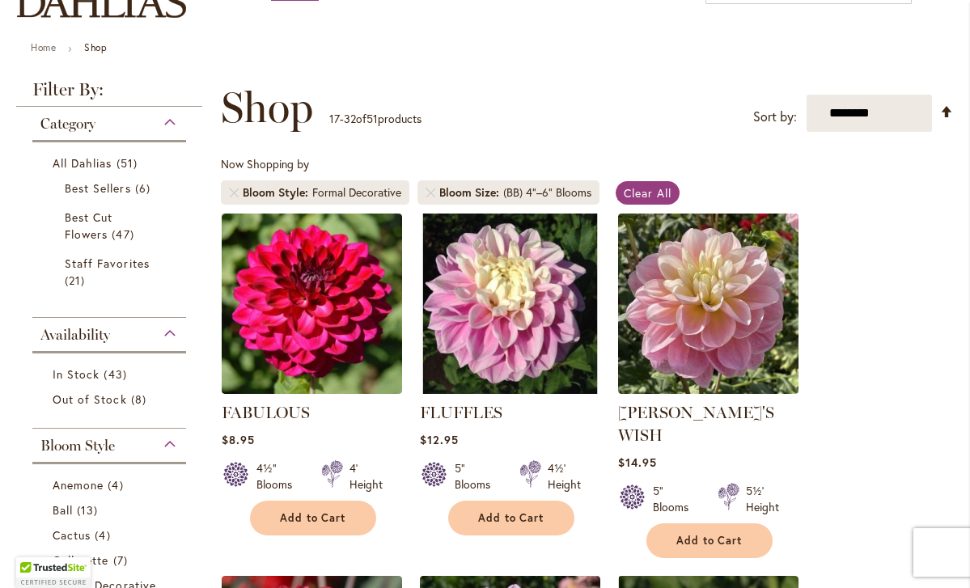
scroll to position [227, 0]
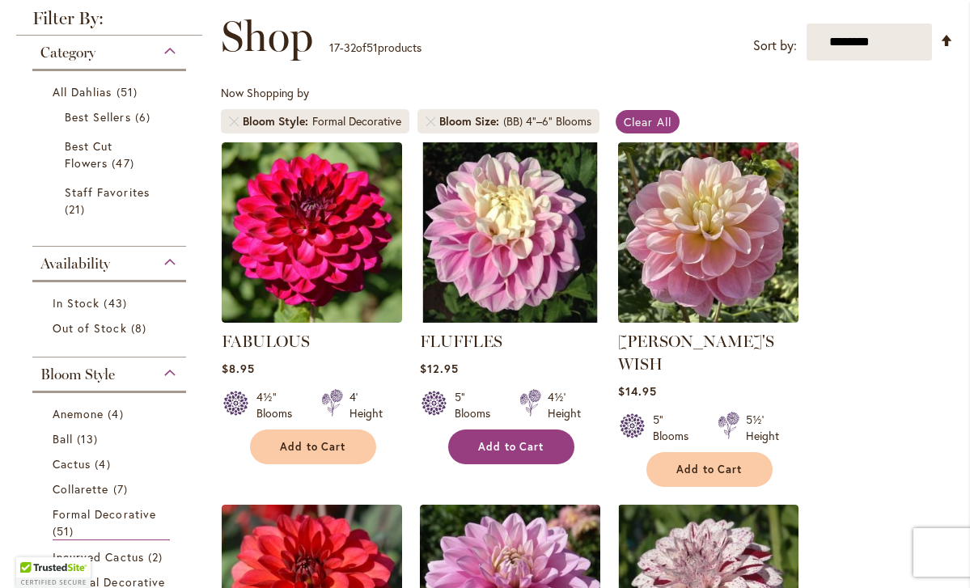
click at [518, 446] on span "Add to Cart" at bounding box center [511, 447] width 66 height 14
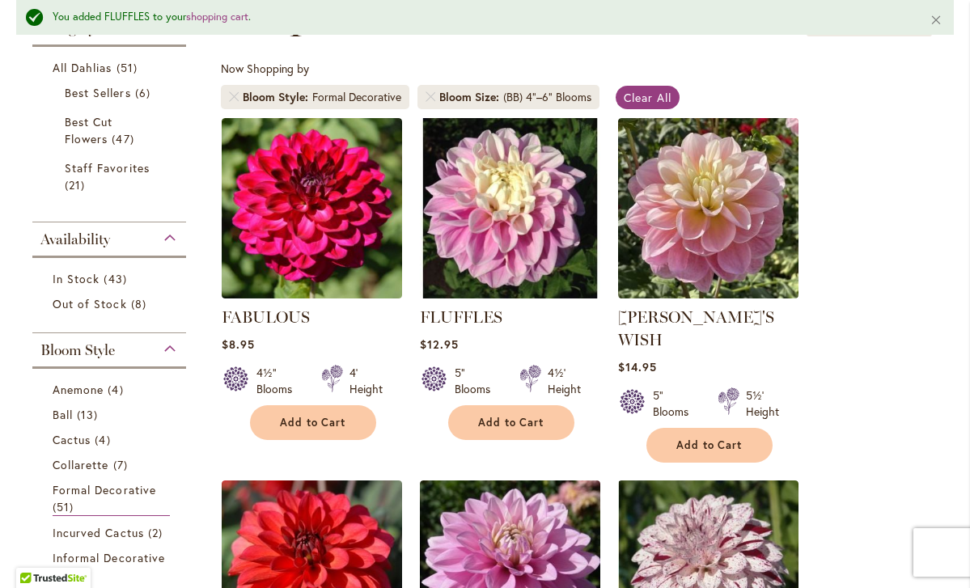
scroll to position [302, 0]
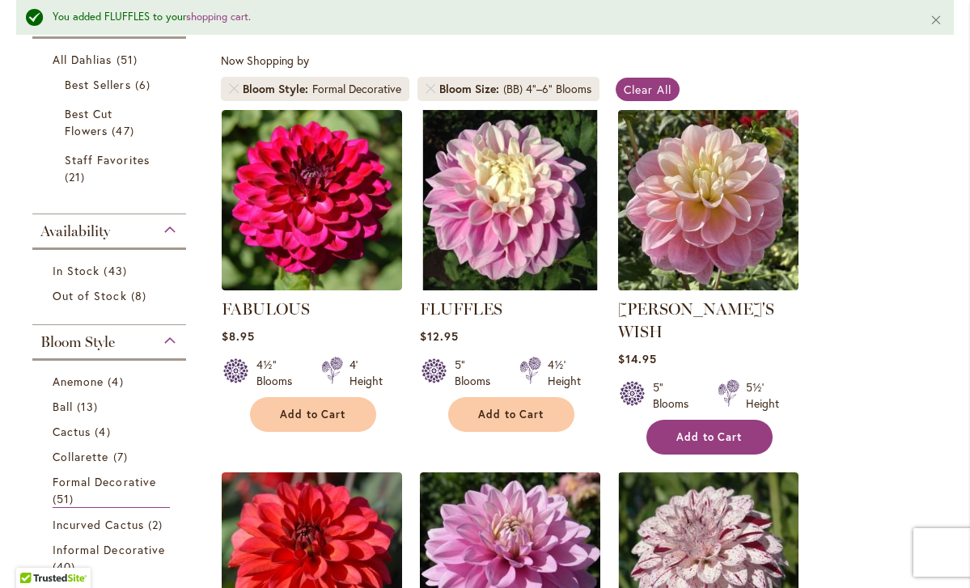
click at [696, 430] on span "Add to Cart" at bounding box center [709, 437] width 66 height 14
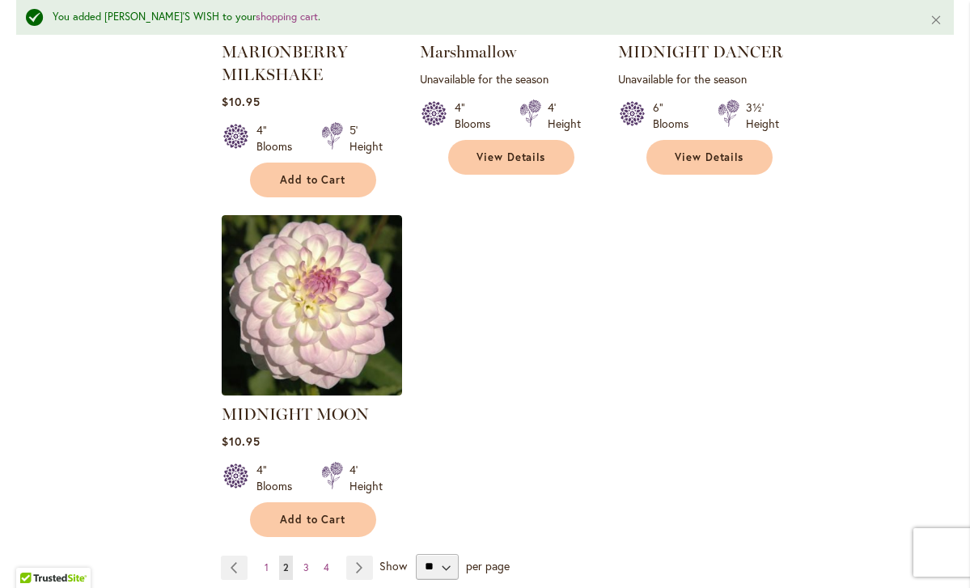
scroll to position [1980, 0]
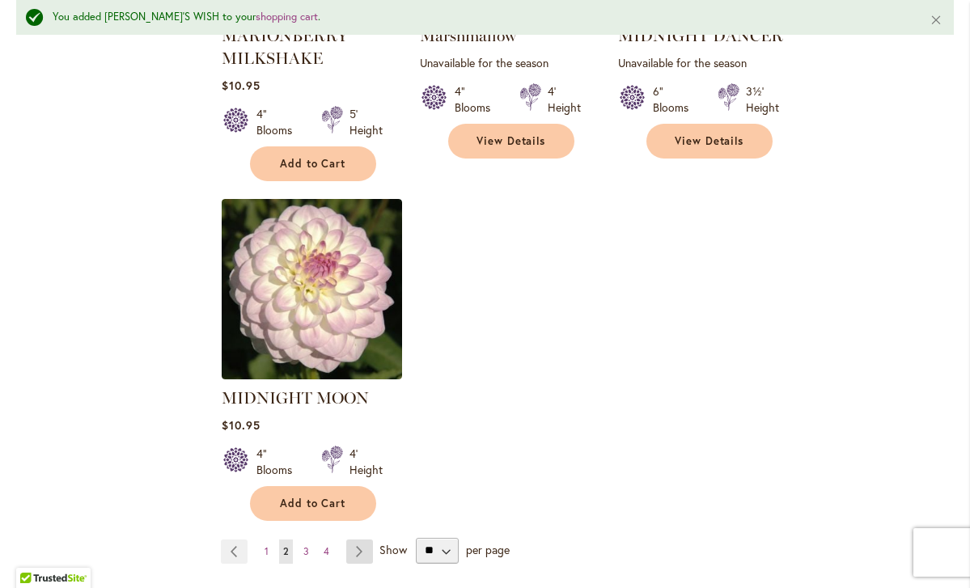
click at [356, 539] on link "Page Next" at bounding box center [359, 551] width 27 height 24
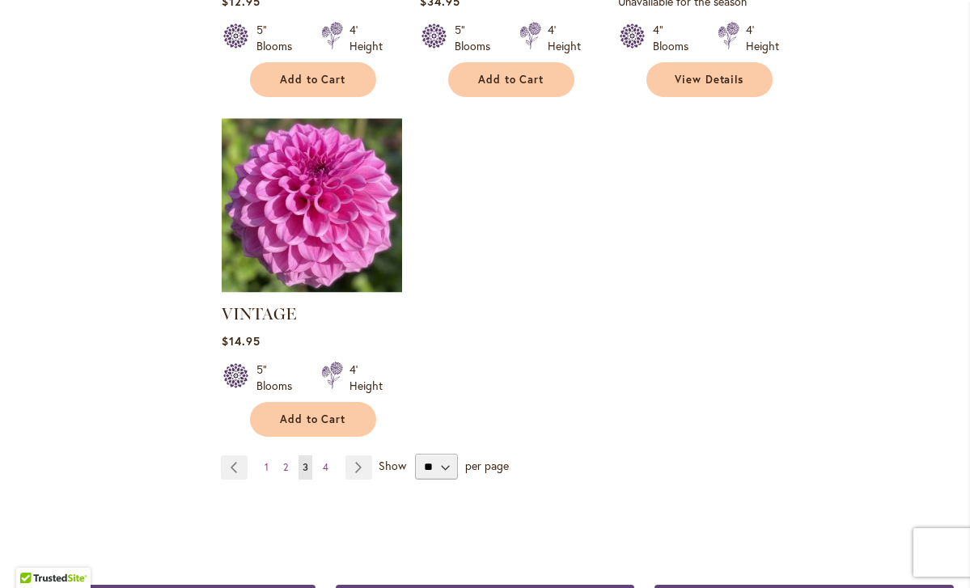
scroll to position [2004, 0]
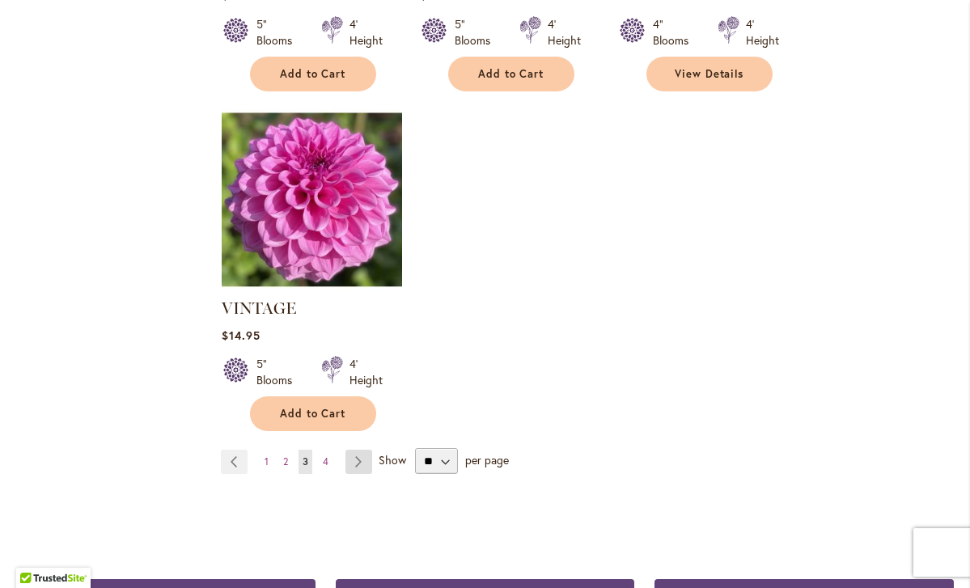
click at [361, 450] on link "Page Next" at bounding box center [358, 462] width 27 height 24
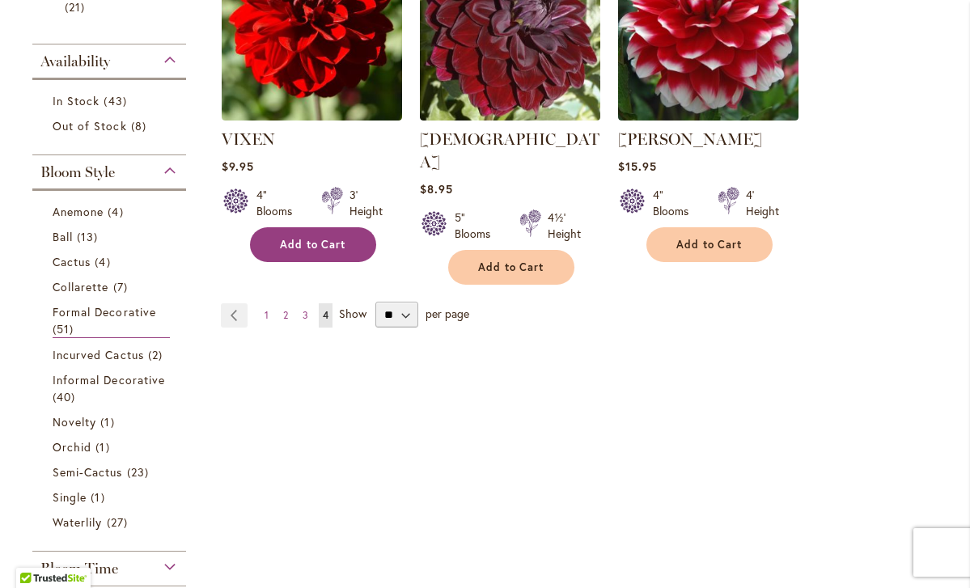
scroll to position [446, 0]
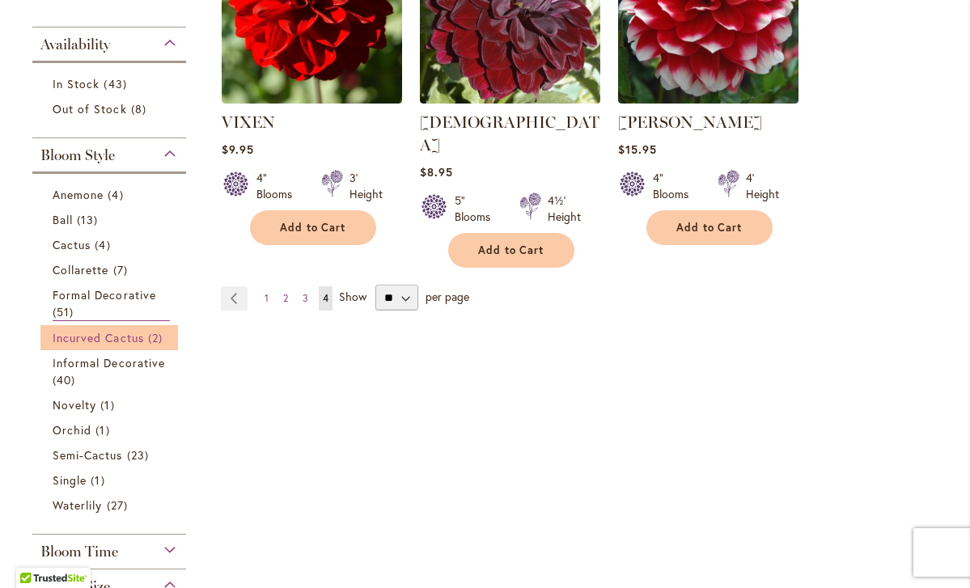
click at [106, 335] on span "Incurved Cactus" at bounding box center [98, 337] width 91 height 15
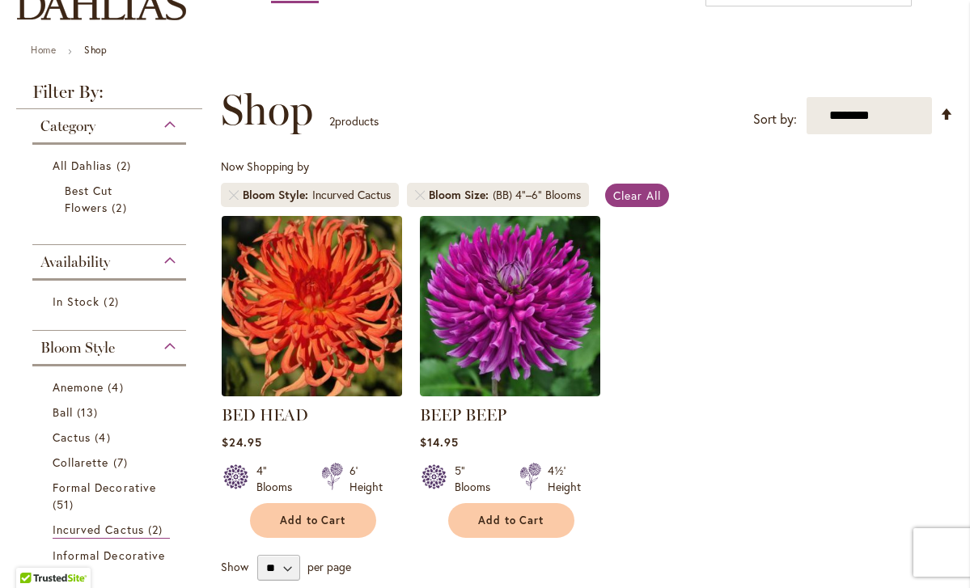
scroll to position [315, 0]
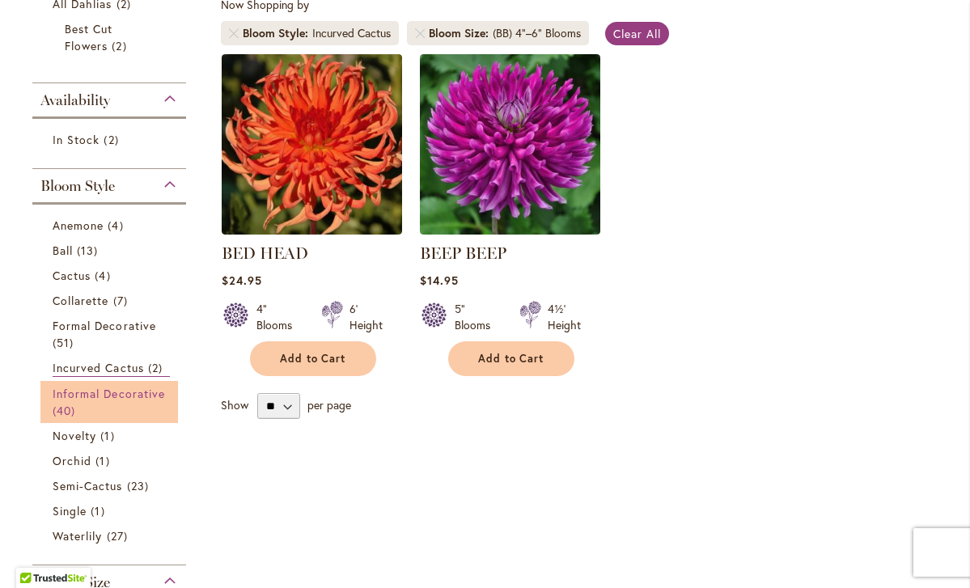
click at [119, 397] on span "Informal Decorative" at bounding box center [109, 393] width 112 height 15
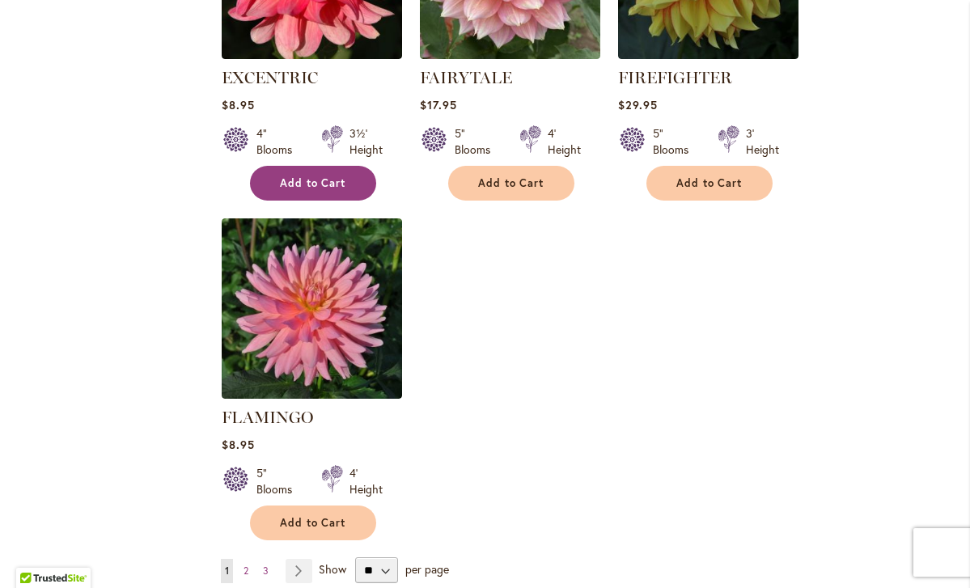
scroll to position [1884, 0]
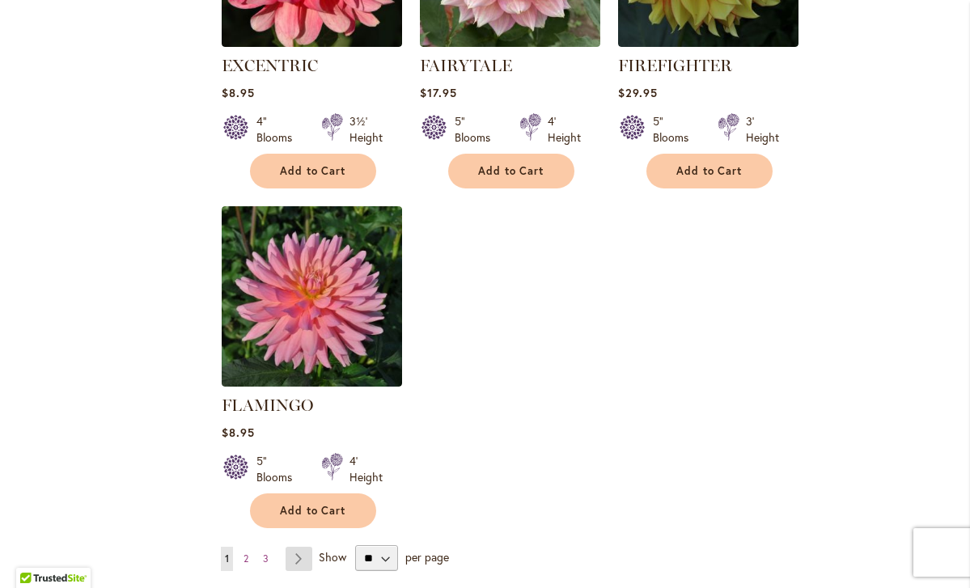
click at [298, 547] on link "Page Next" at bounding box center [298, 559] width 27 height 24
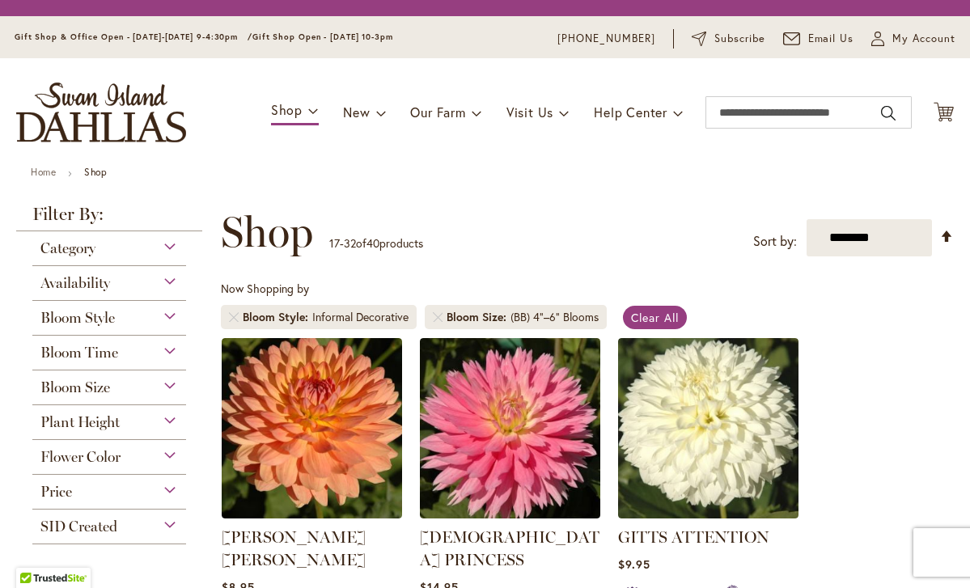
scroll to position [144, 0]
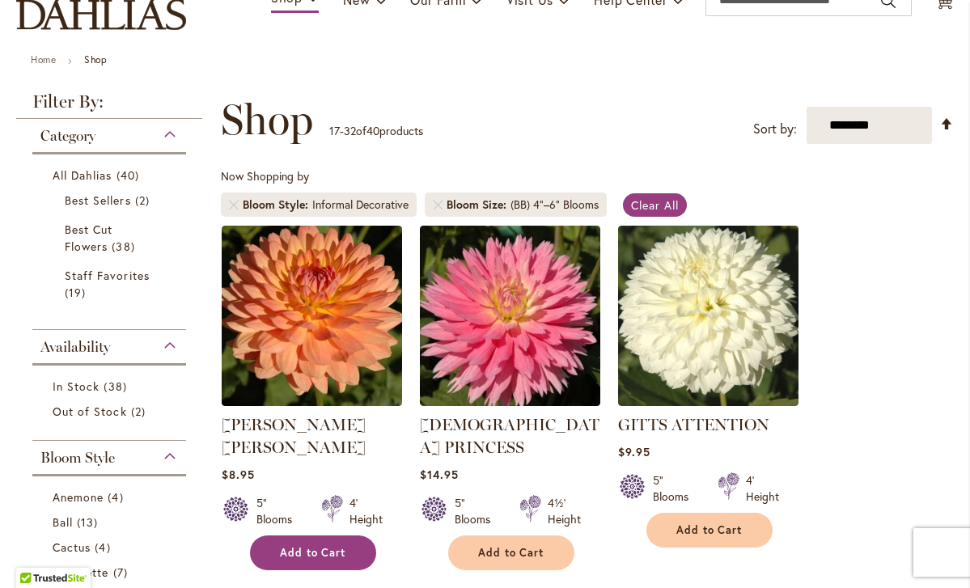
click at [315, 495] on div "5" Blooms 4' Height" at bounding box center [312, 504] width 180 height 45
click at [316, 546] on span "Add to Cart" at bounding box center [313, 553] width 66 height 14
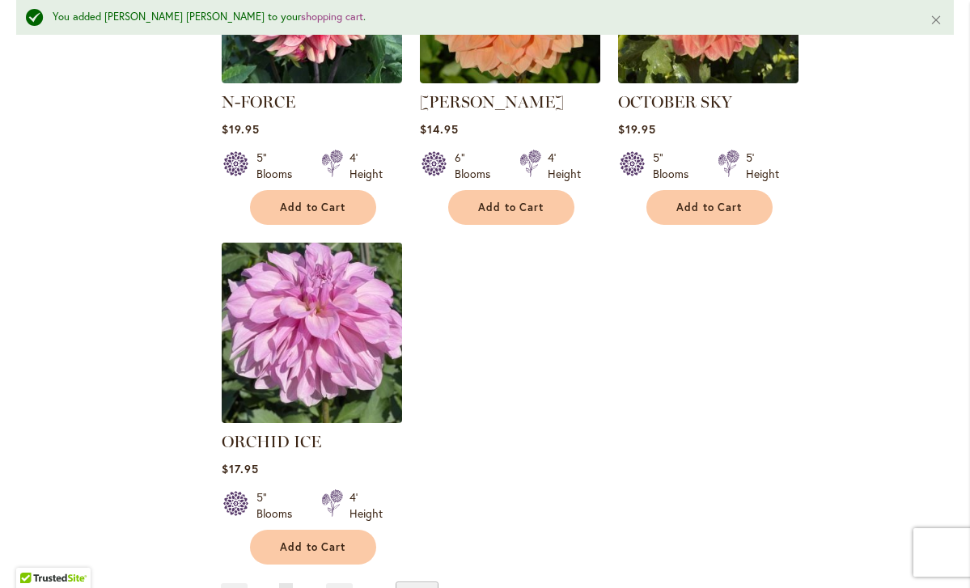
scroll to position [1914, 0]
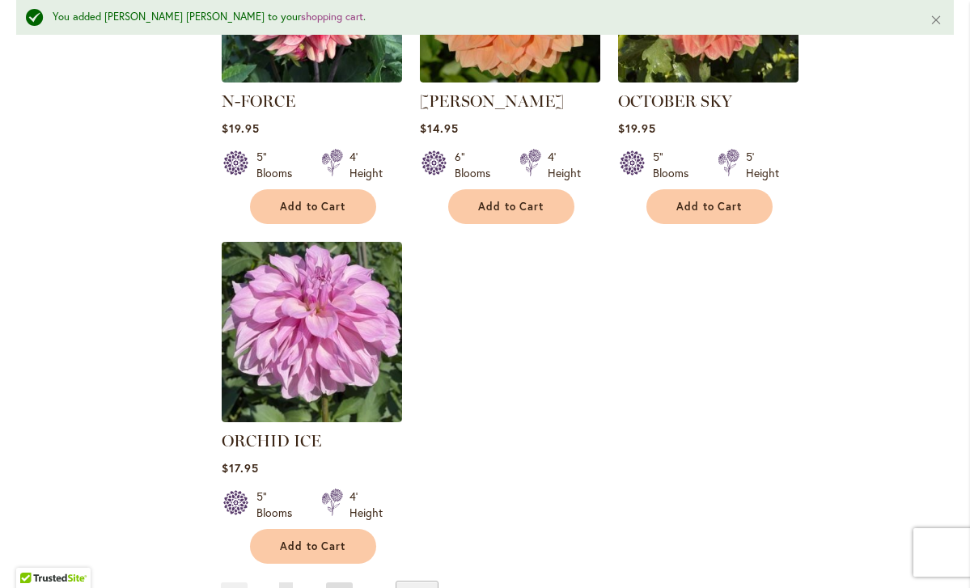
click at [333, 582] on link "Page Next" at bounding box center [339, 594] width 27 height 24
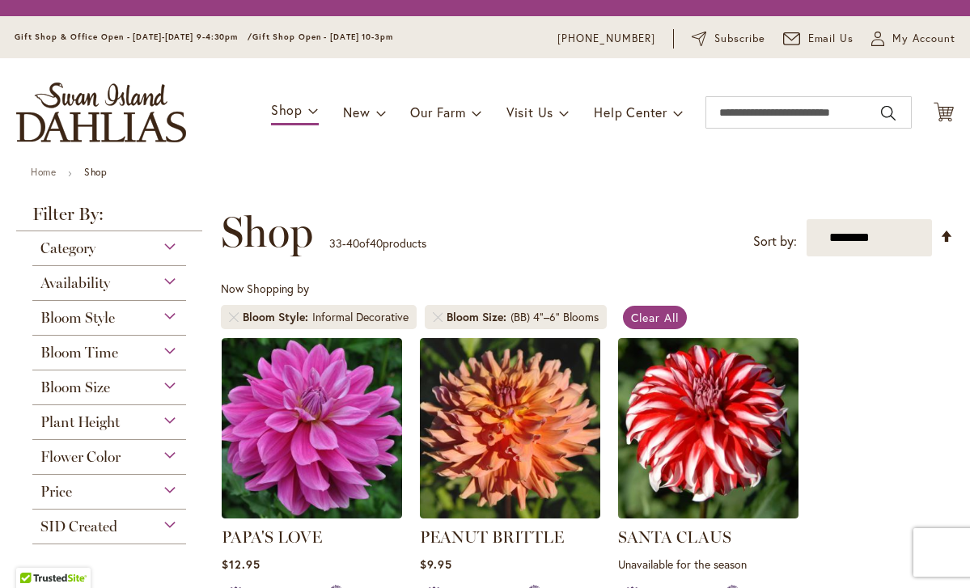
scroll to position [163, 0]
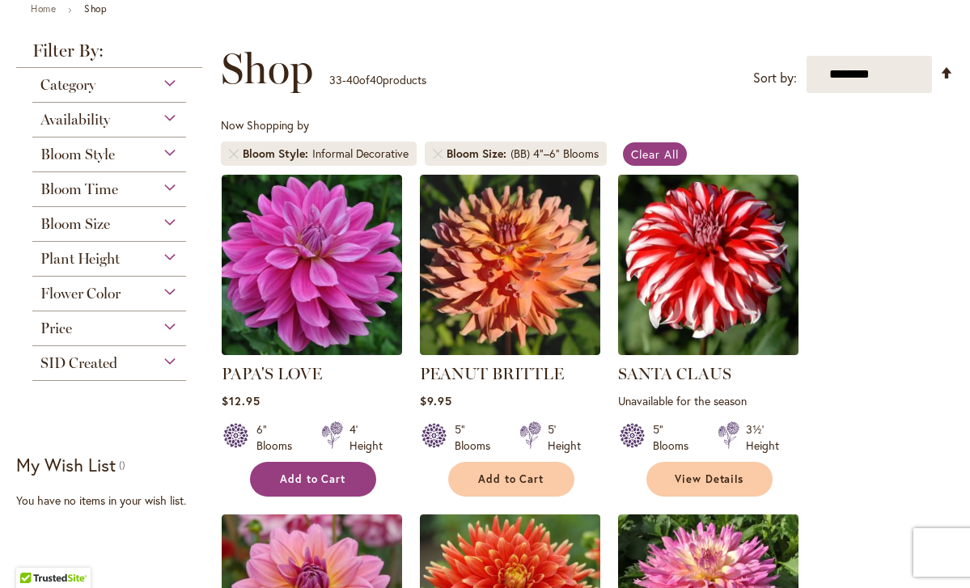
click at [315, 473] on span "Add to Cart" at bounding box center [313, 479] width 66 height 14
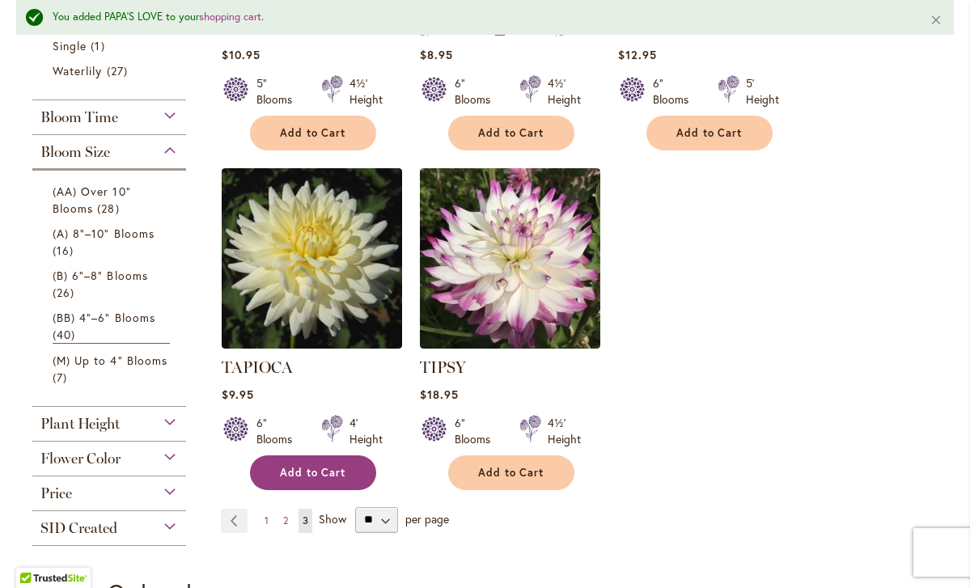
scroll to position [923, 0]
click at [316, 467] on span "Add to Cart" at bounding box center [313, 473] width 66 height 14
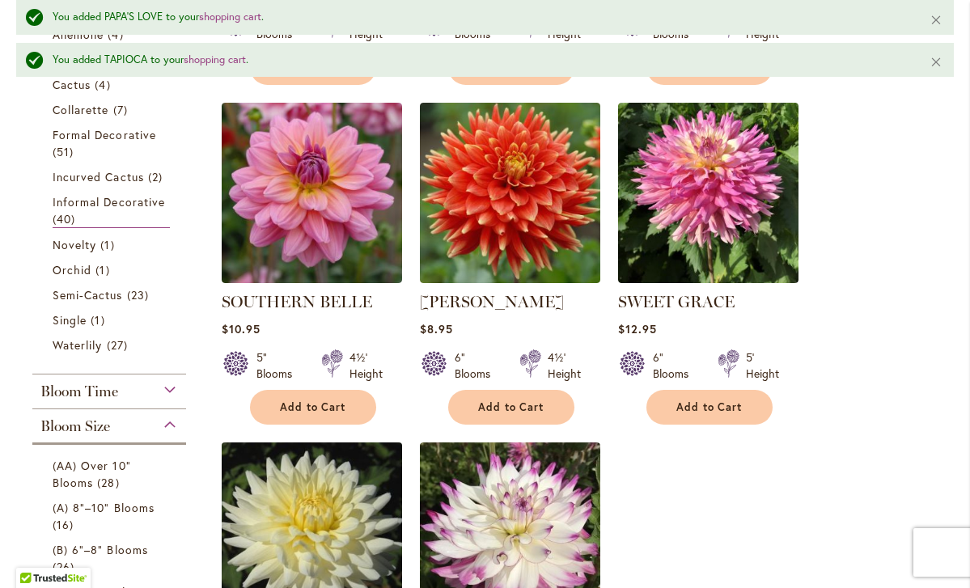
scroll to position [685, 0]
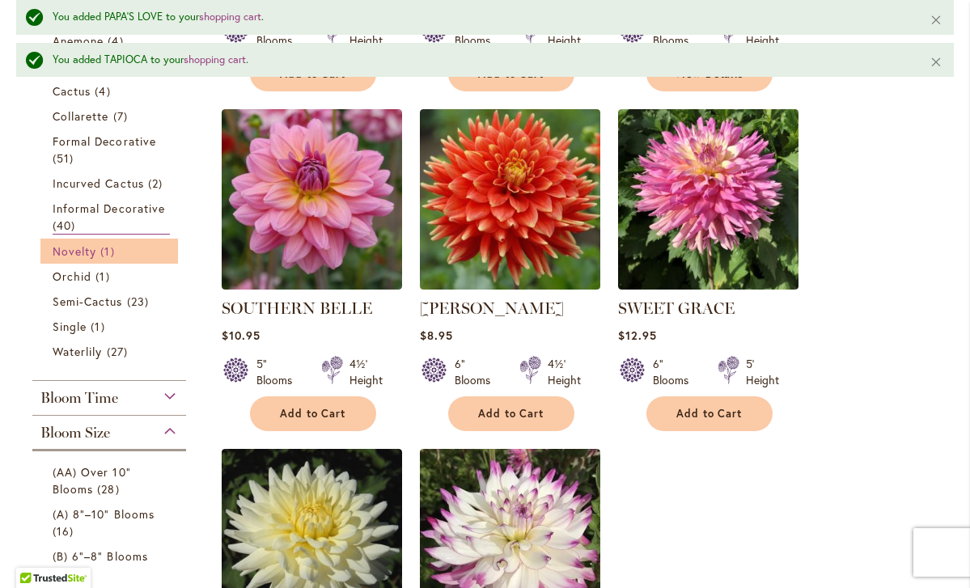
click at [81, 252] on span "Novelty" at bounding box center [75, 250] width 44 height 15
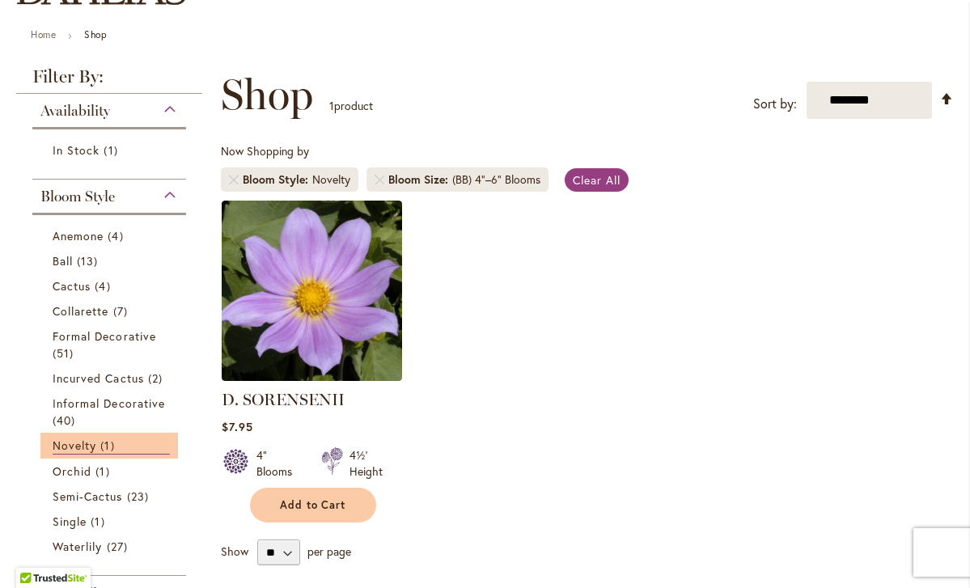
scroll to position [280, 0]
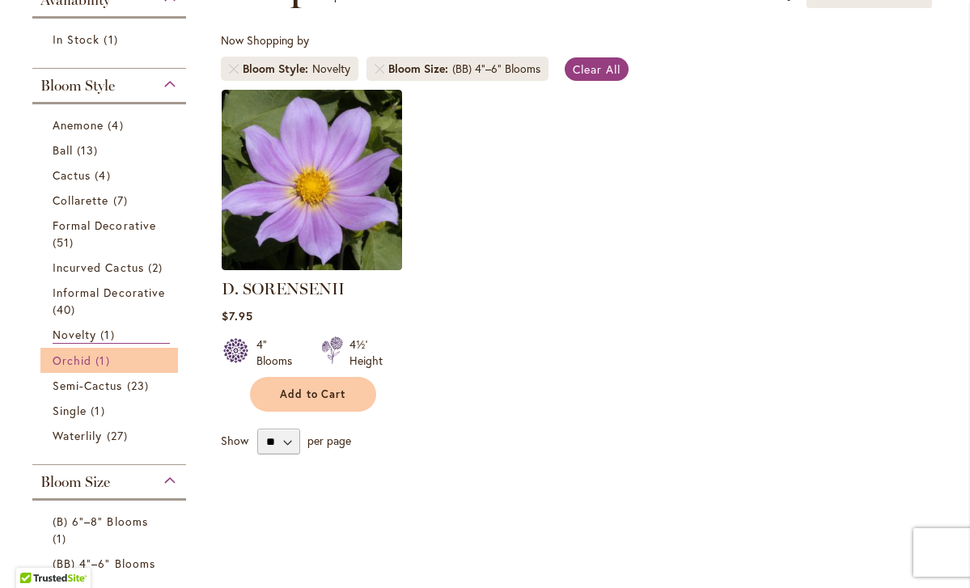
click at [81, 366] on link "Orchid 1 item" at bounding box center [111, 360] width 117 height 17
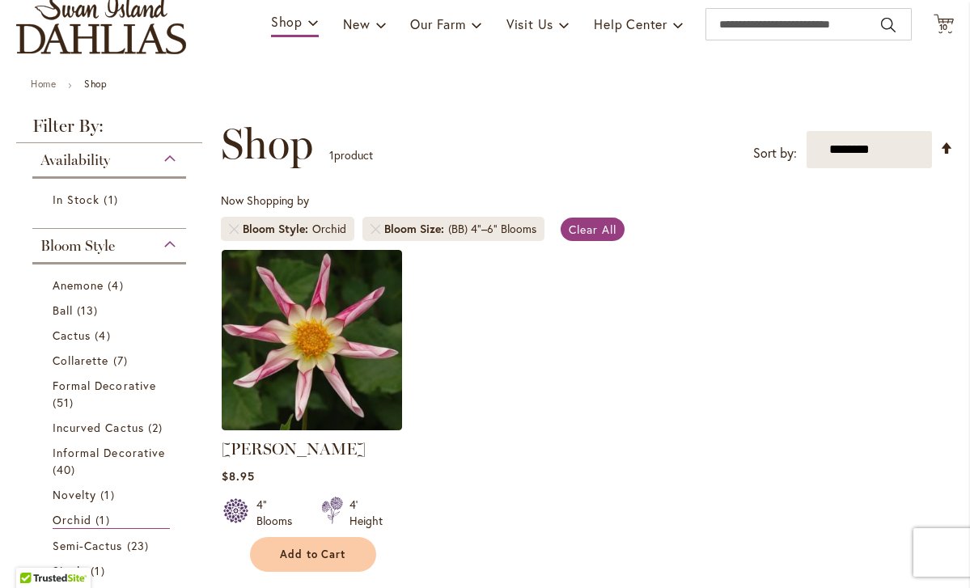
scroll to position [311, 0]
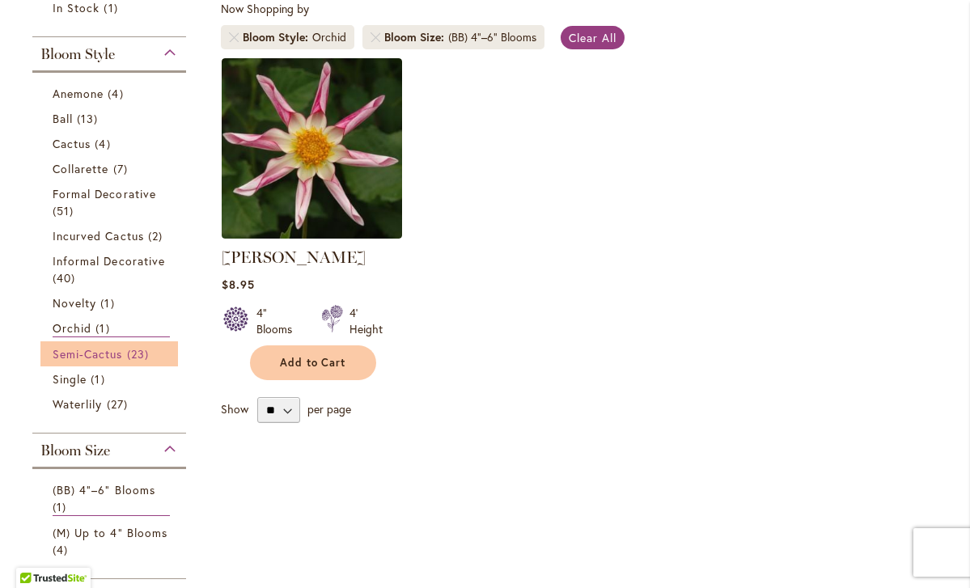
click at [98, 353] on span "Semi-Cactus" at bounding box center [88, 353] width 70 height 15
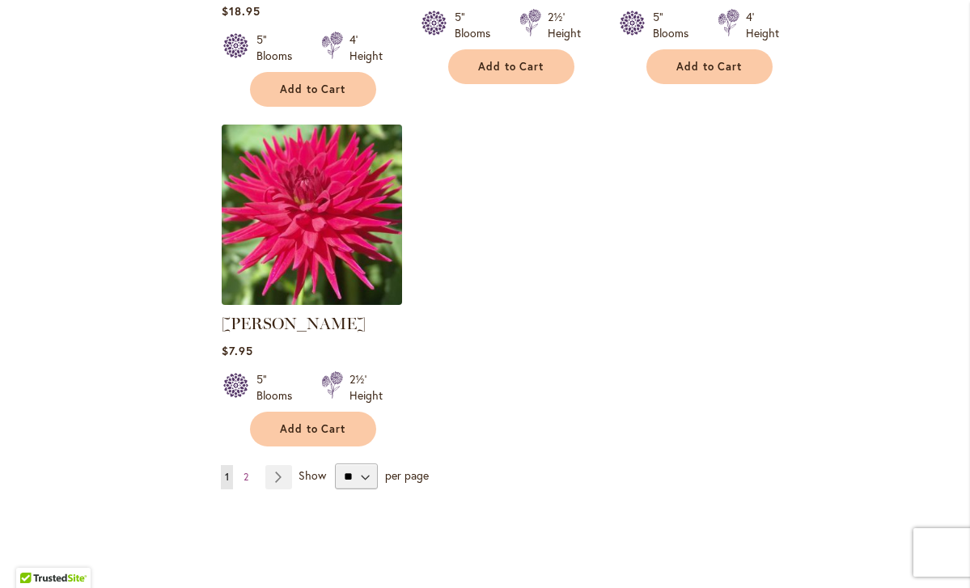
scroll to position [1999, 0]
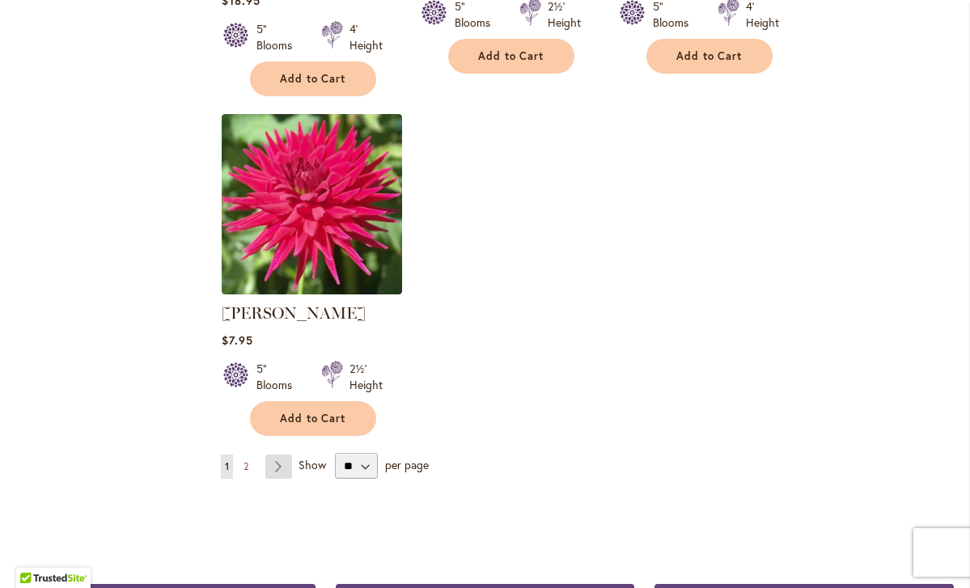
click at [277, 454] on link "Page Next" at bounding box center [278, 466] width 27 height 24
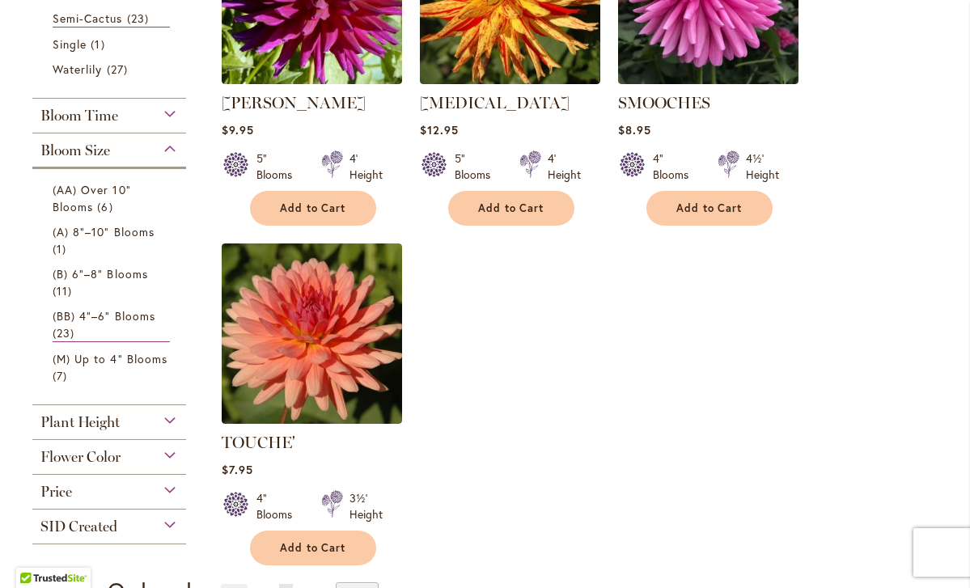
scroll to position [829, 0]
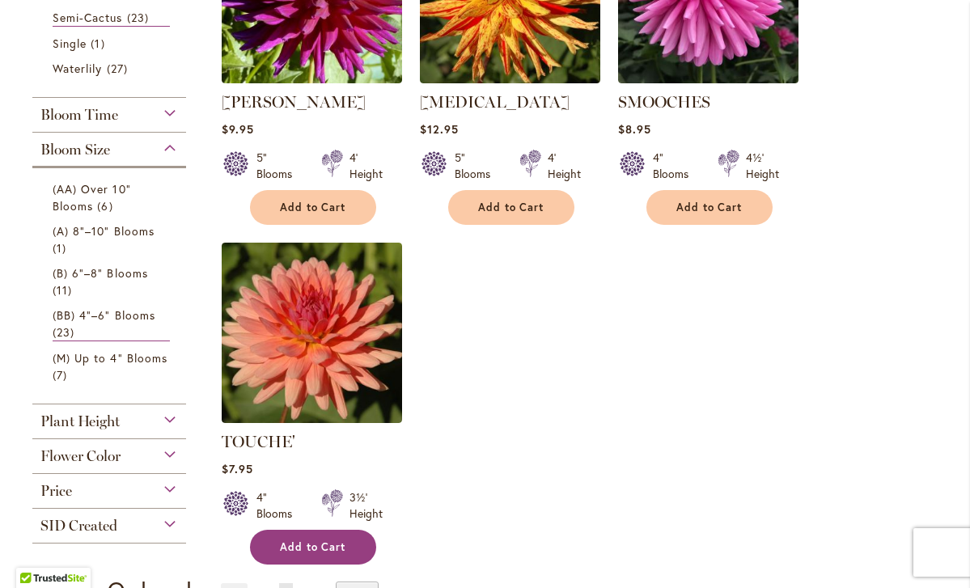
click at [311, 540] on span "Add to Cart" at bounding box center [313, 547] width 66 height 14
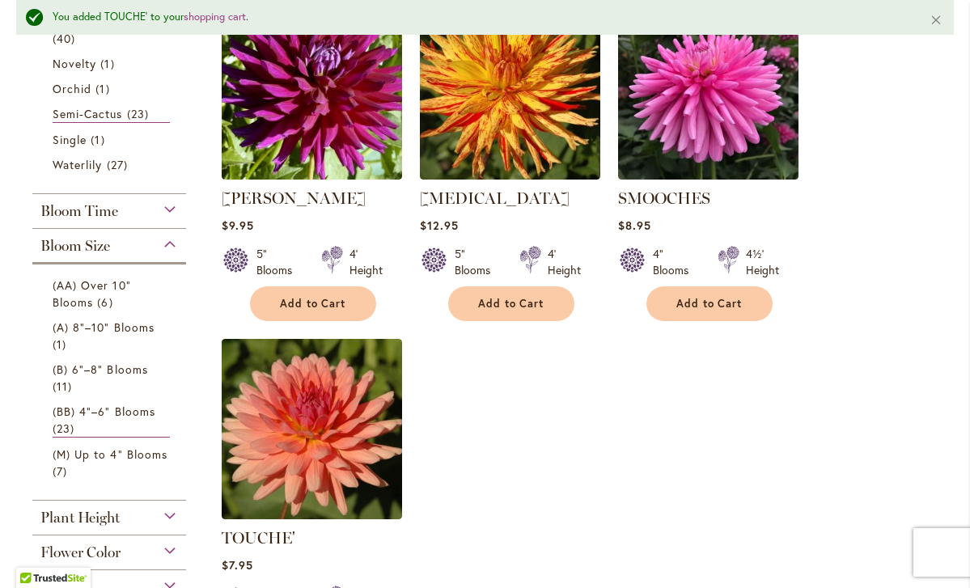
scroll to position [746, 0]
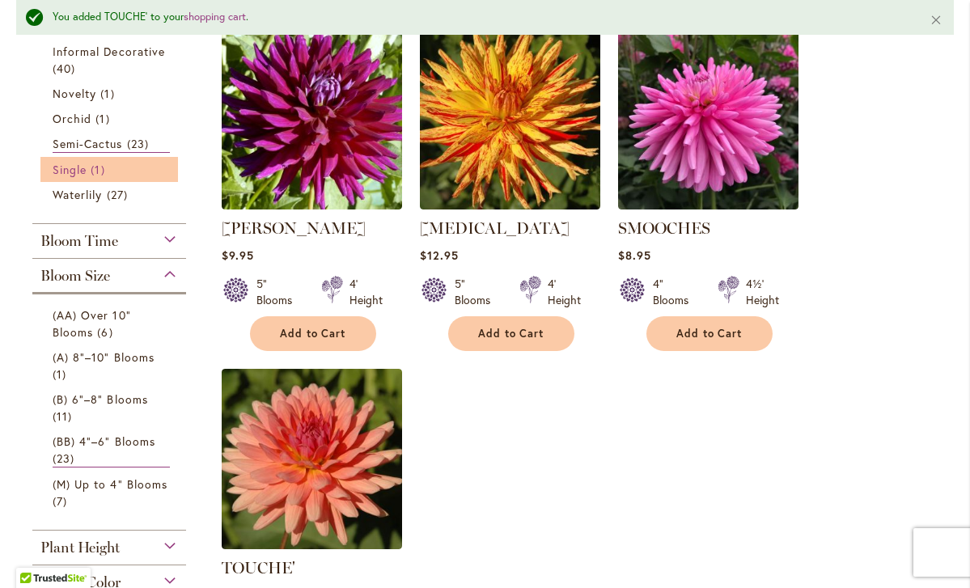
click at [92, 165] on span "1 item" at bounding box center [100, 169] width 18 height 17
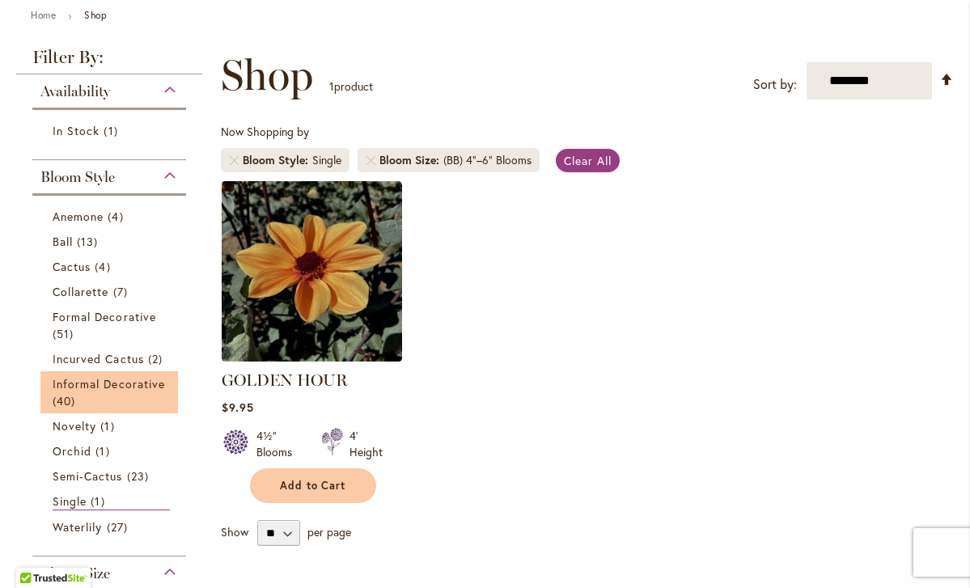
scroll to position [312, 0]
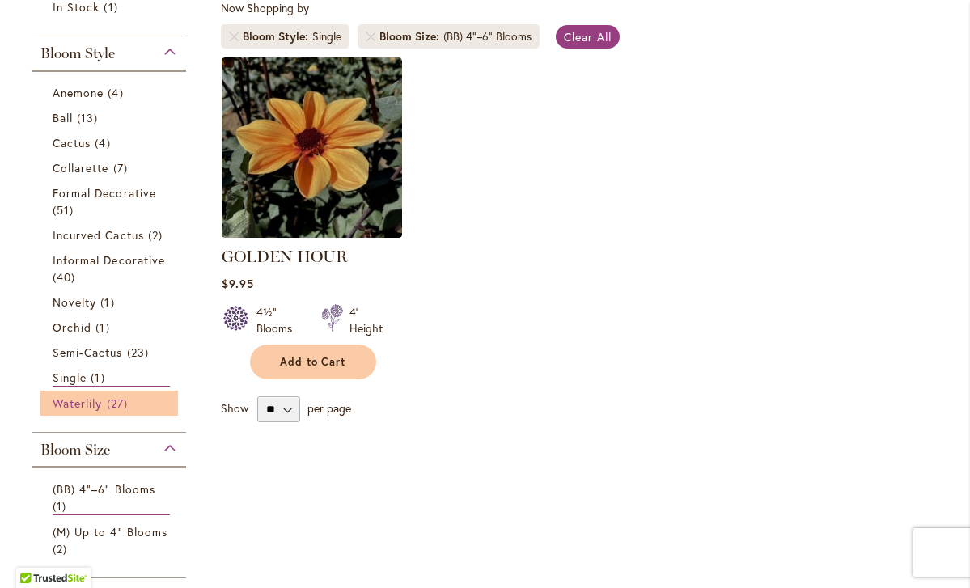
click at [81, 404] on span "Waterlily" at bounding box center [77, 402] width 49 height 15
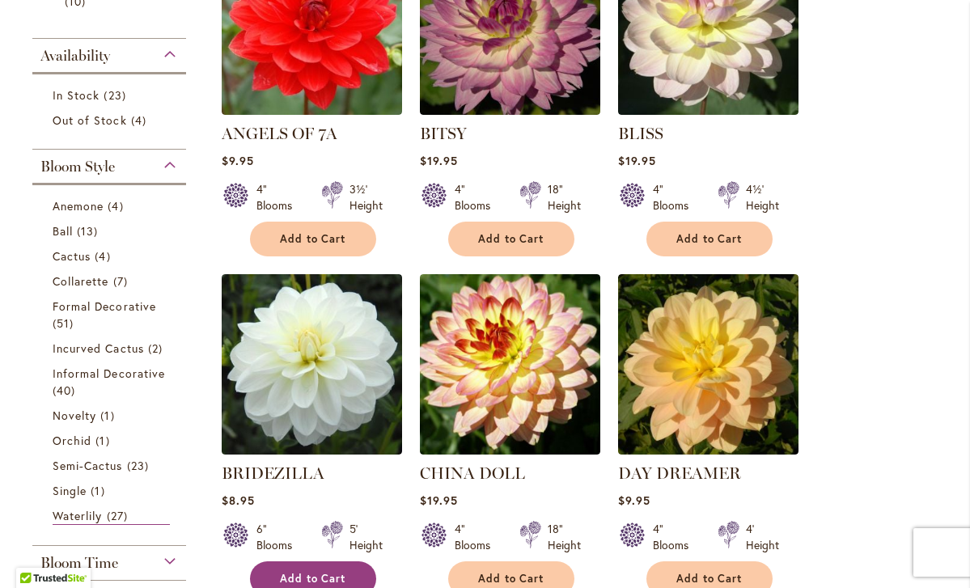
scroll to position [626, 0]
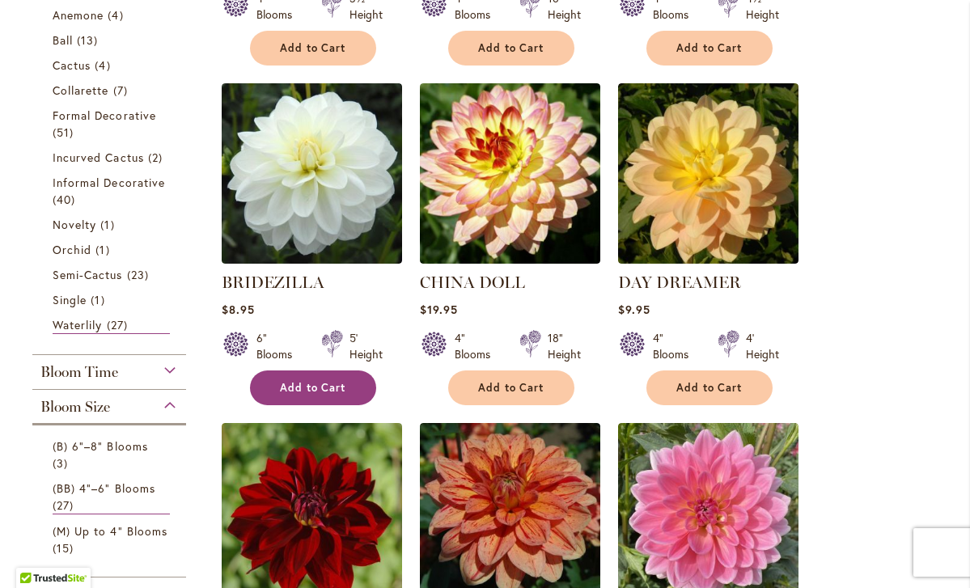
click at [319, 386] on span "Add to Cart" at bounding box center [313, 388] width 66 height 14
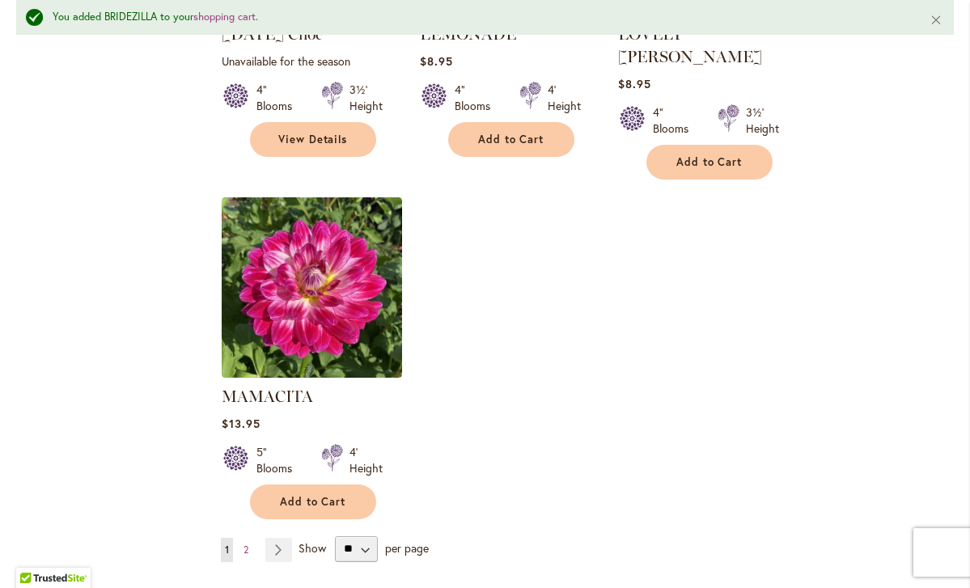
scroll to position [1959, 0]
click at [285, 537] on link "Page Next" at bounding box center [278, 549] width 27 height 24
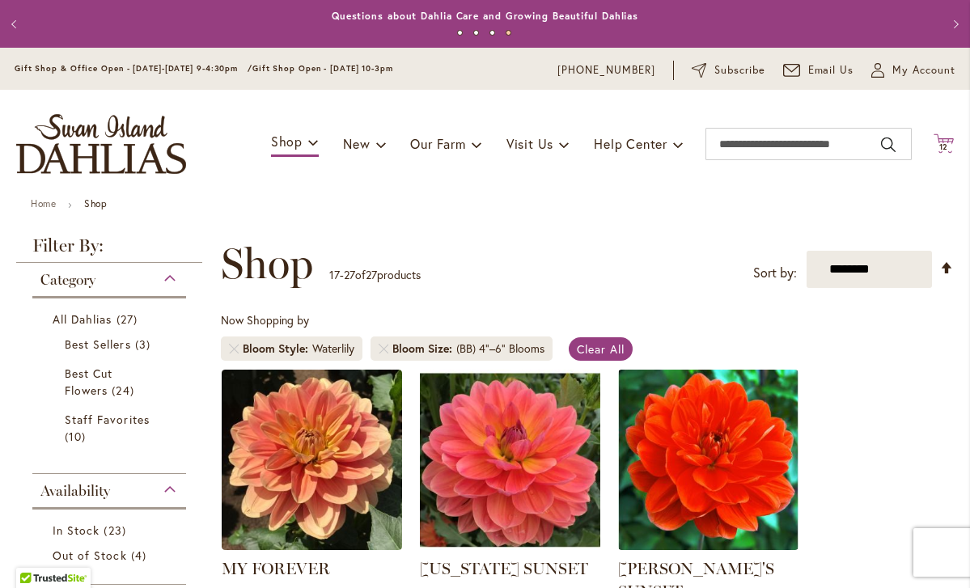
click at [939, 147] on span "12" at bounding box center [944, 147] width 10 height 11
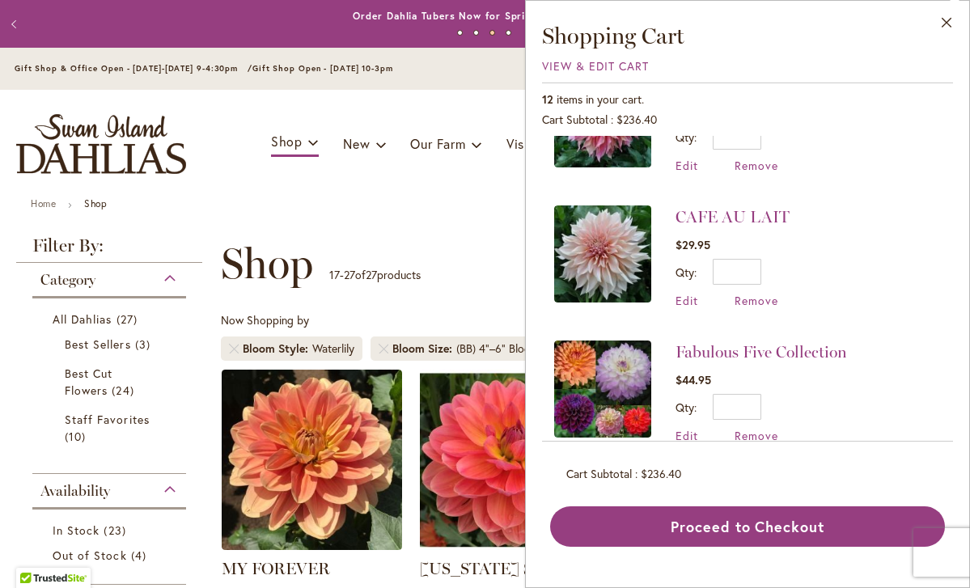
scroll to position [1314, 0]
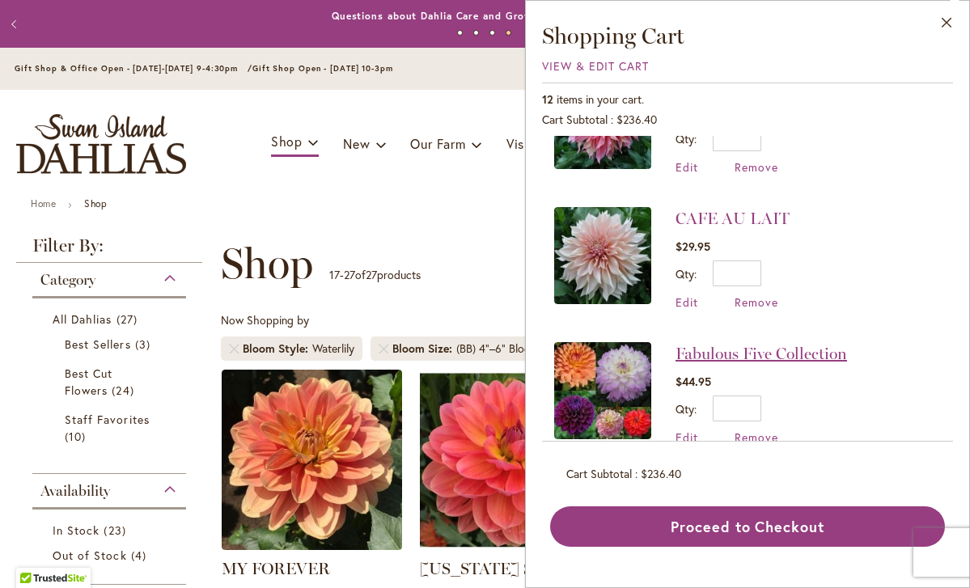
click at [780, 344] on link "Fabulous Five Collection" at bounding box center [760, 353] width 171 height 19
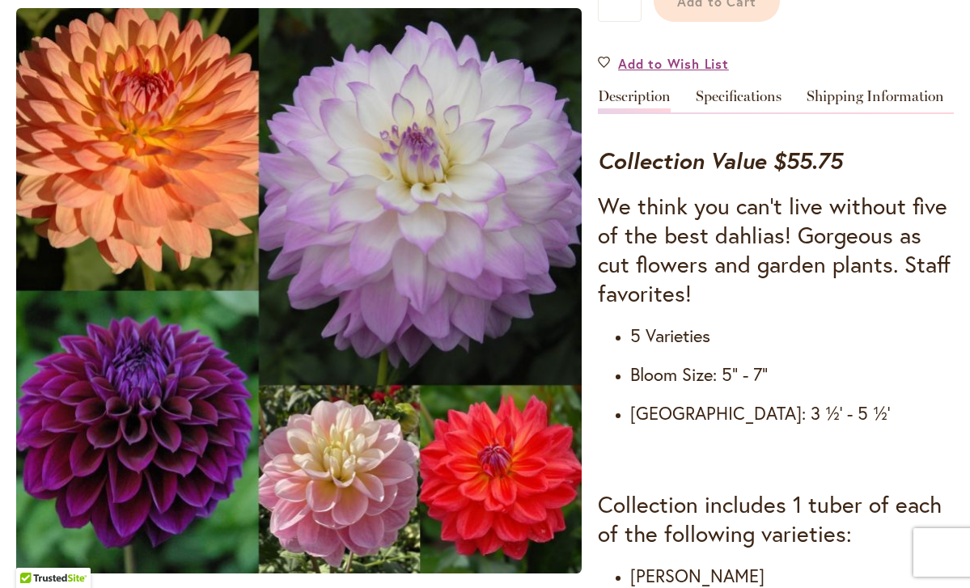
scroll to position [698, 0]
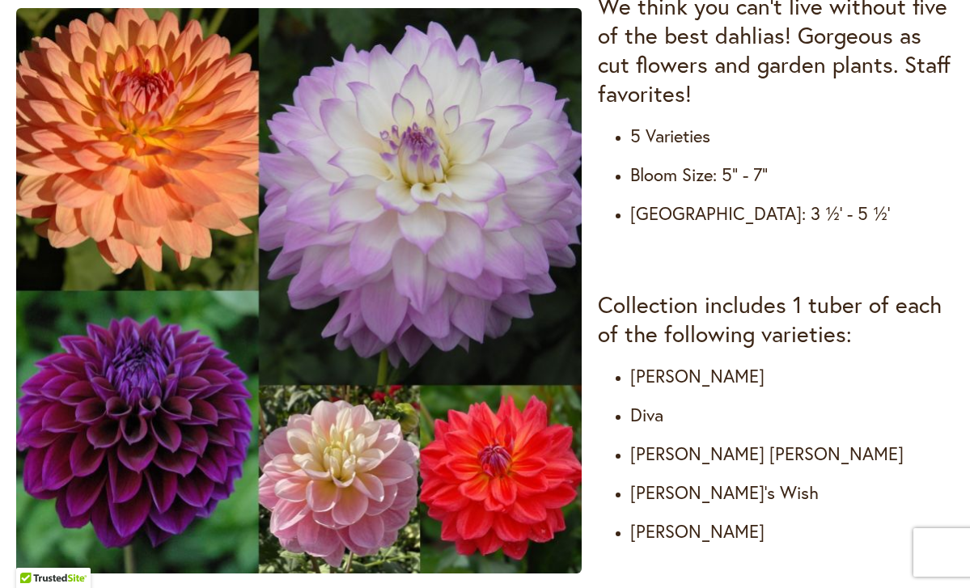
type input "******"
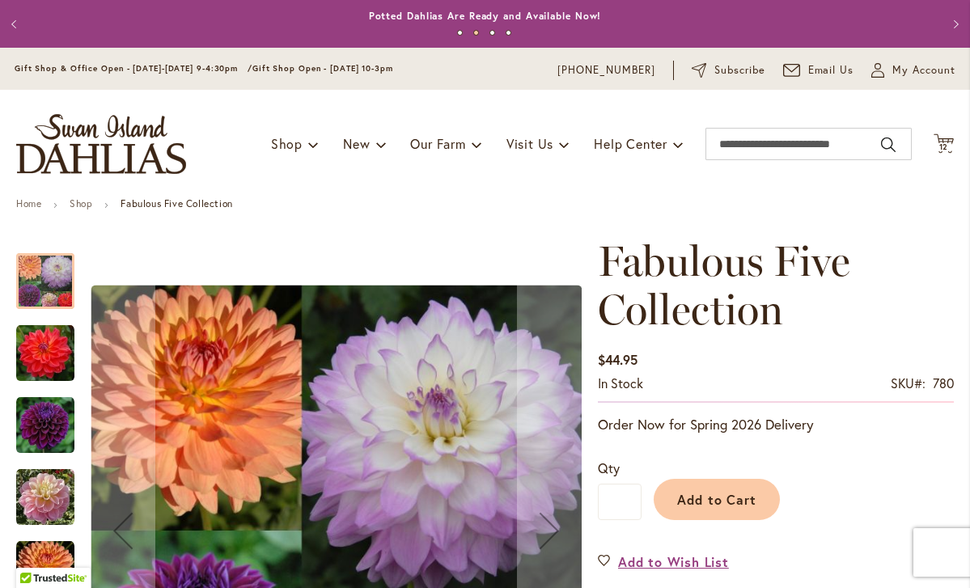
scroll to position [0, 0]
click at [940, 142] on span "12" at bounding box center [944, 147] width 10 height 11
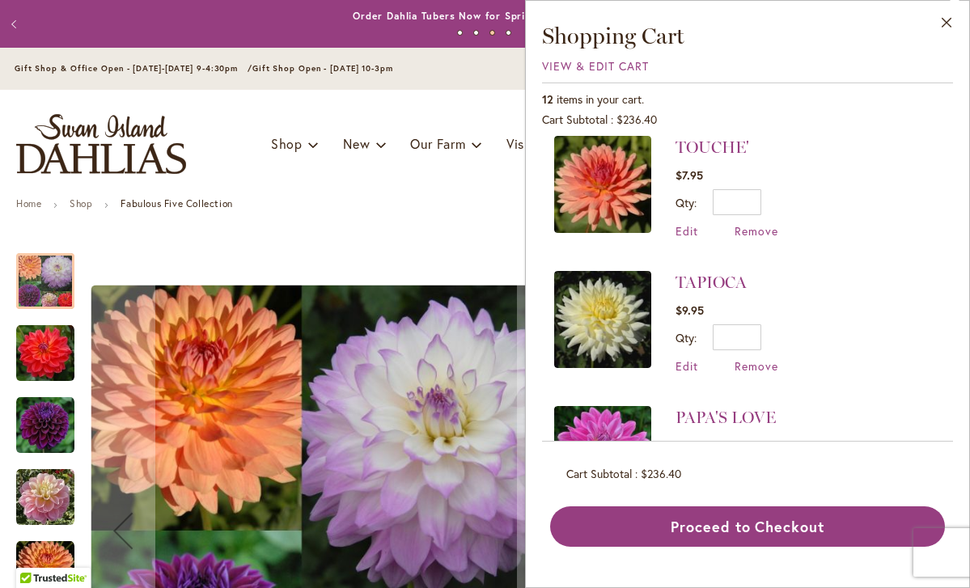
scroll to position [152, 0]
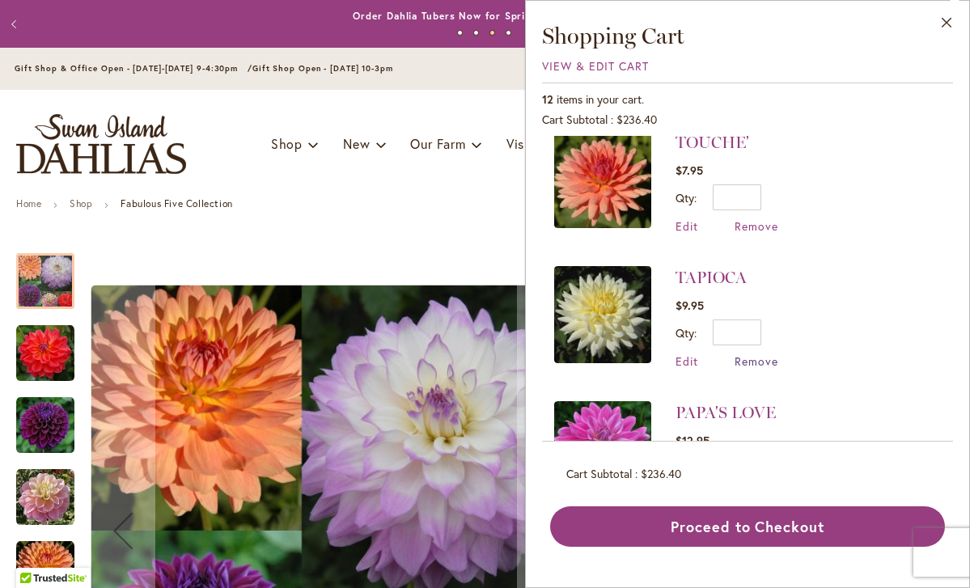
click at [754, 357] on span "Remove" at bounding box center [756, 360] width 44 height 15
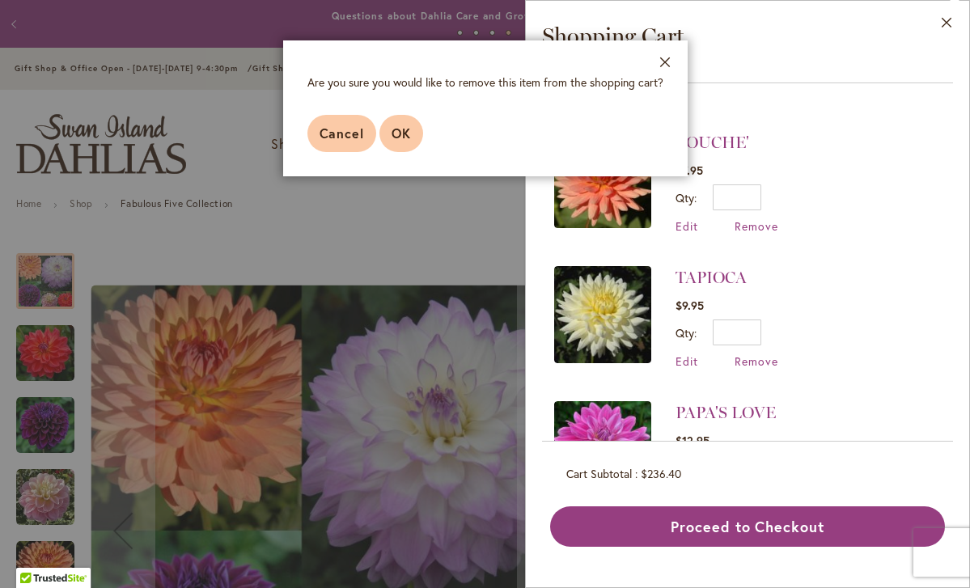
click at [400, 135] on span "OK" at bounding box center [400, 133] width 19 height 17
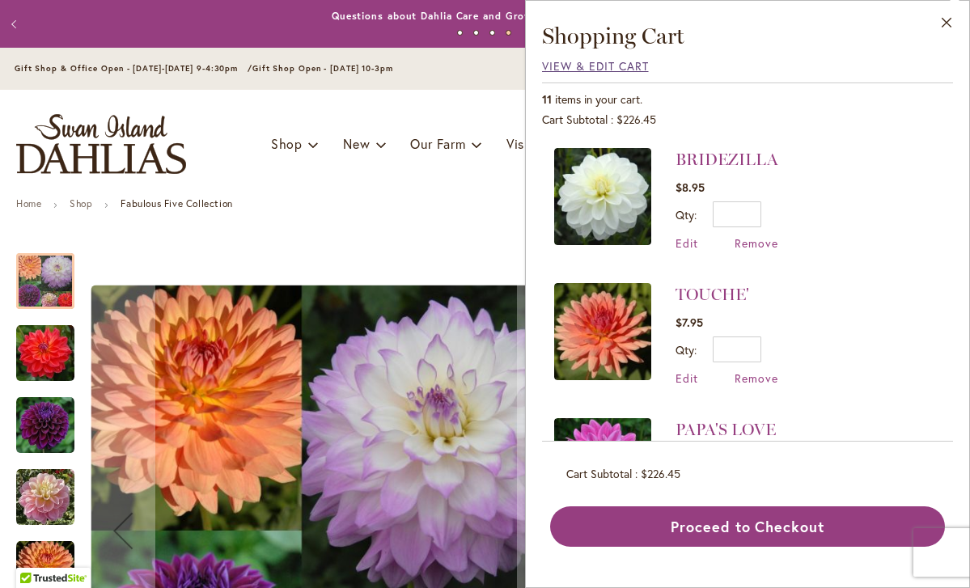
click at [623, 63] on span "View & Edit Cart" at bounding box center [595, 65] width 107 height 15
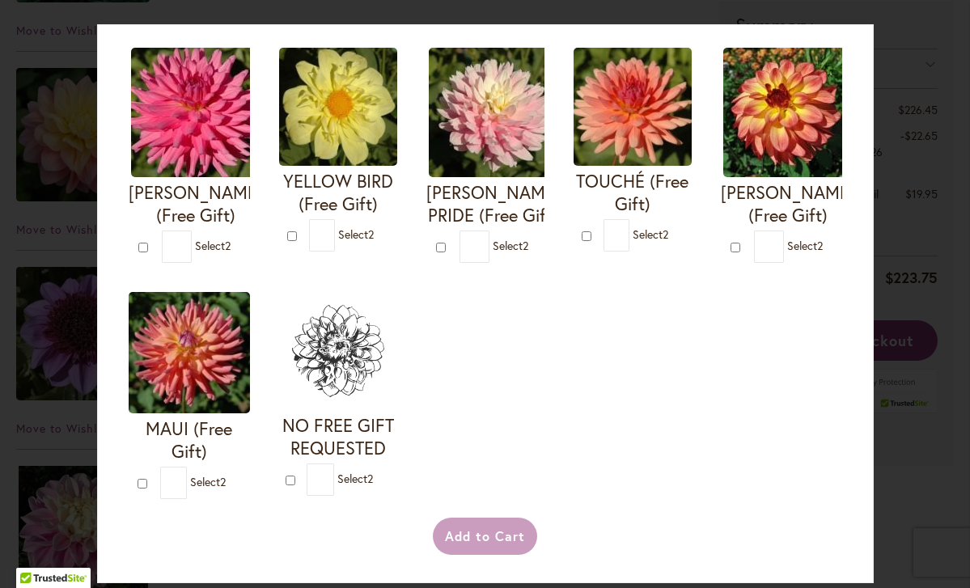
scroll to position [675, 0]
click at [617, 220] on input "*" at bounding box center [616, 235] width 27 height 32
type input "*"
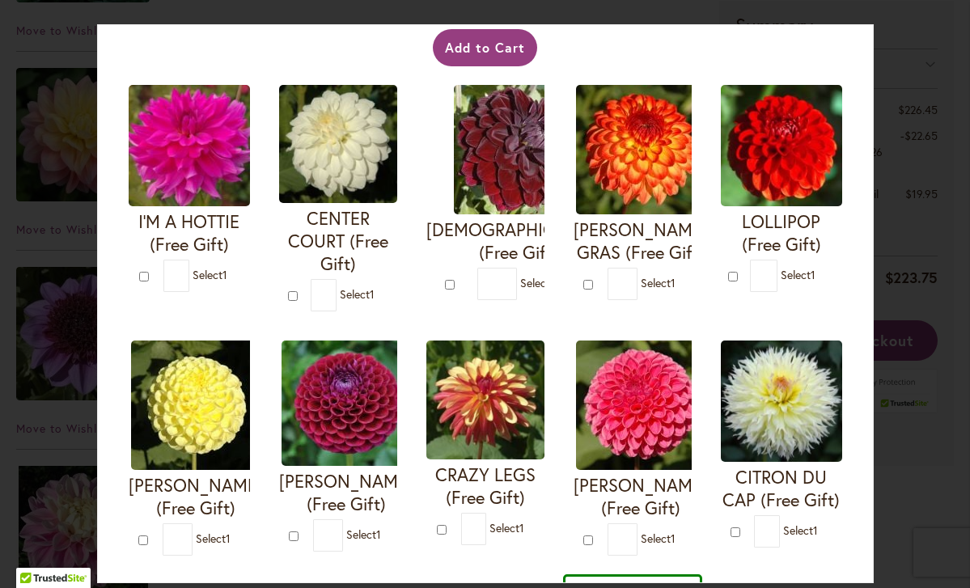
scroll to position [116, 0]
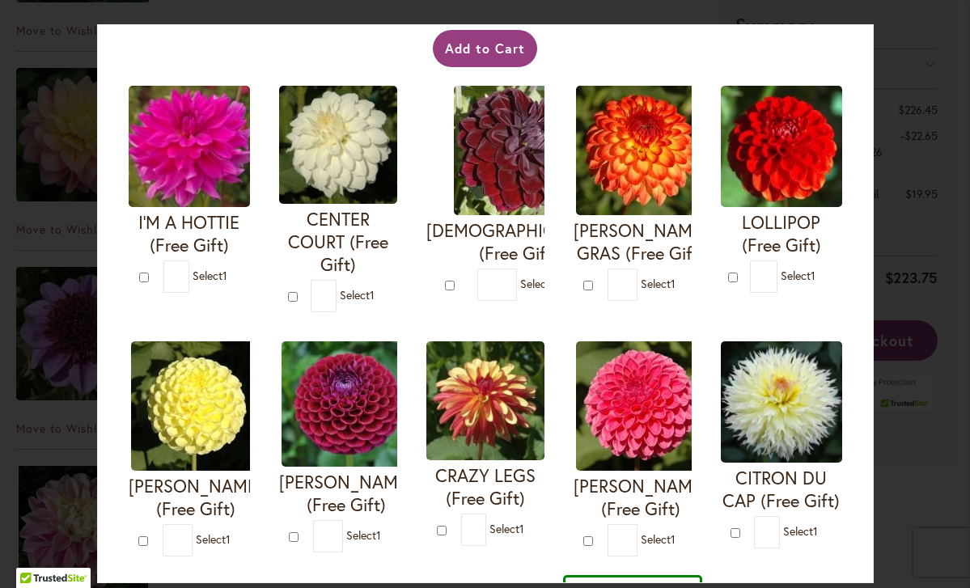
click at [181, 277] on input "*" at bounding box center [176, 276] width 26 height 32
type input "*"
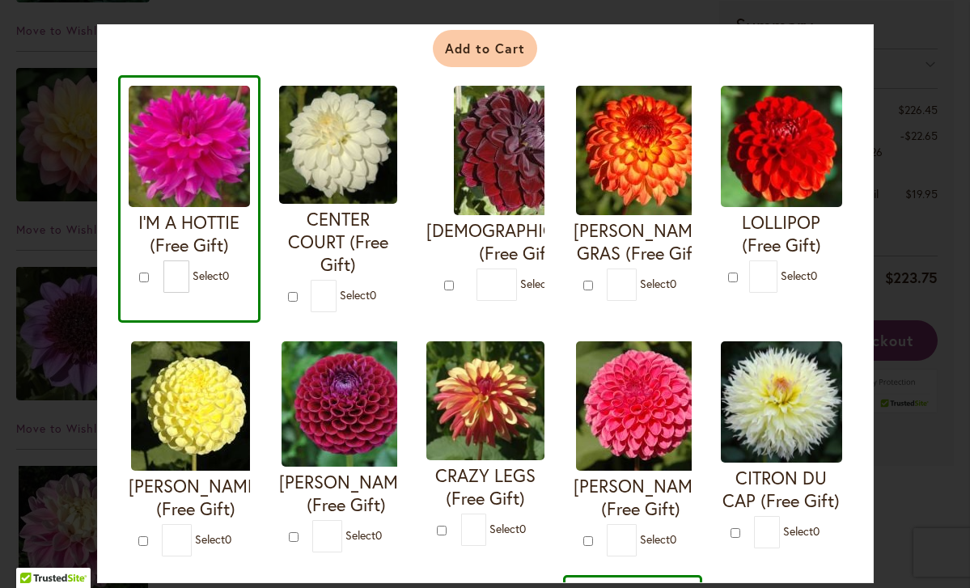
click at [497, 52] on button "Add to Cart" at bounding box center [485, 48] width 104 height 37
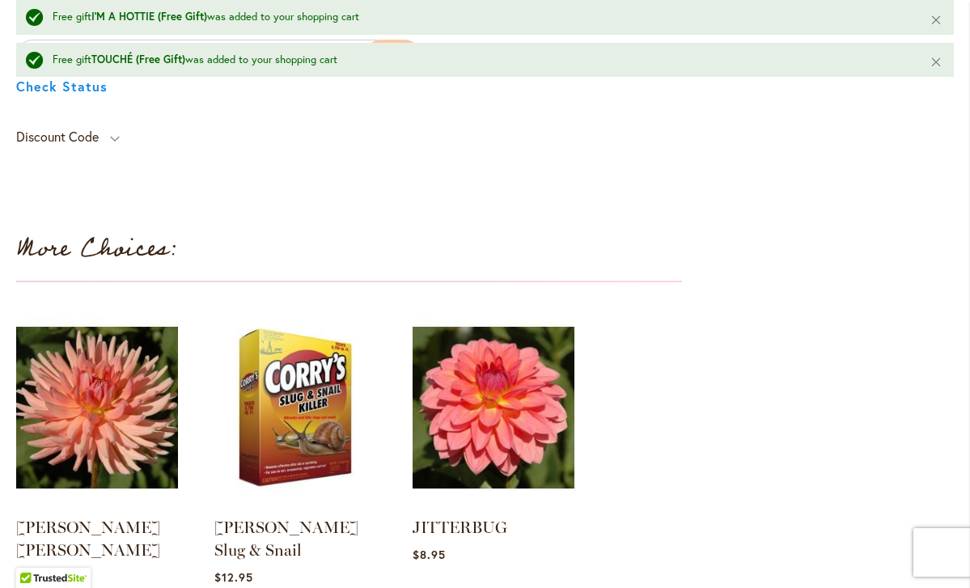
scroll to position [3061, 0]
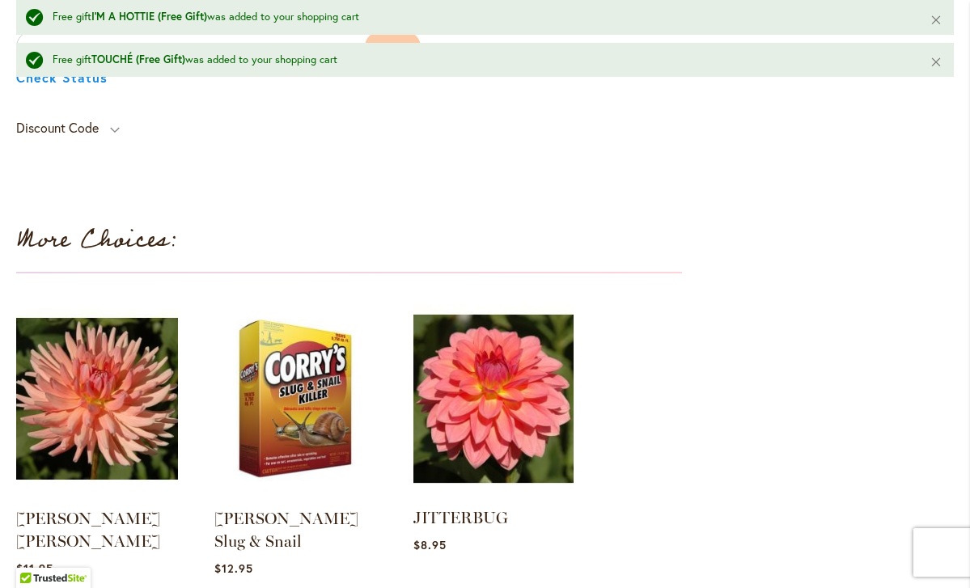
click at [505, 408] on img at bounding box center [493, 399] width 168 height 210
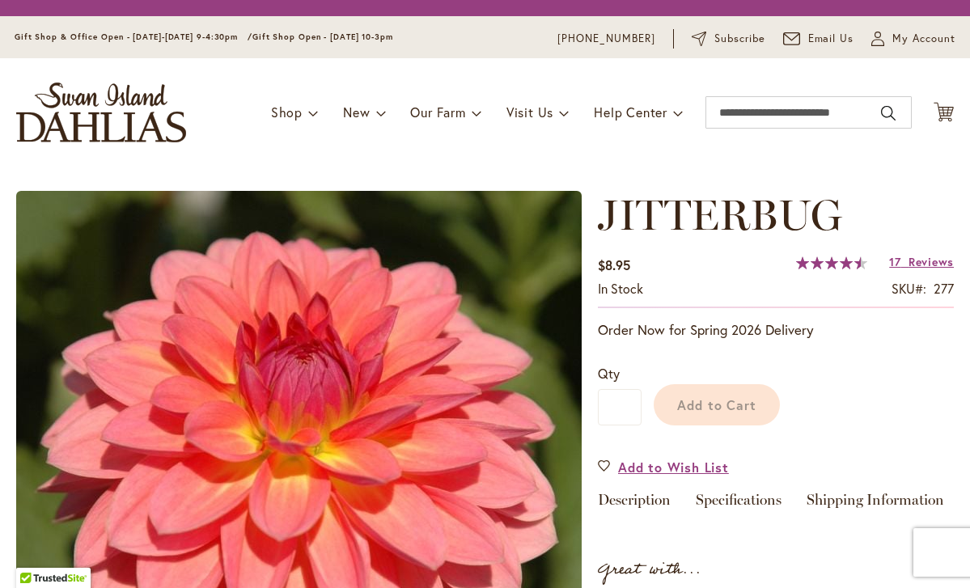
scroll to position [206, 0]
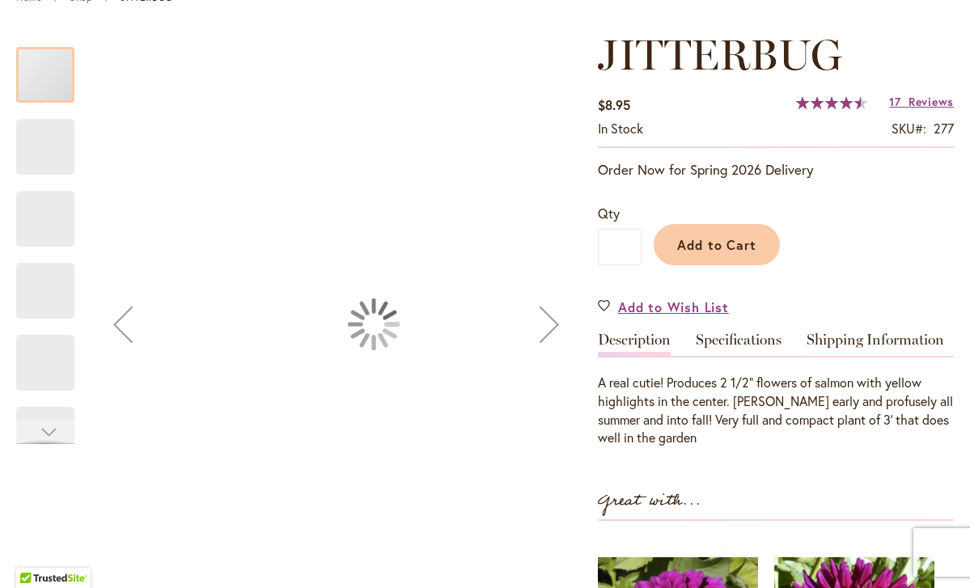
type input "******"
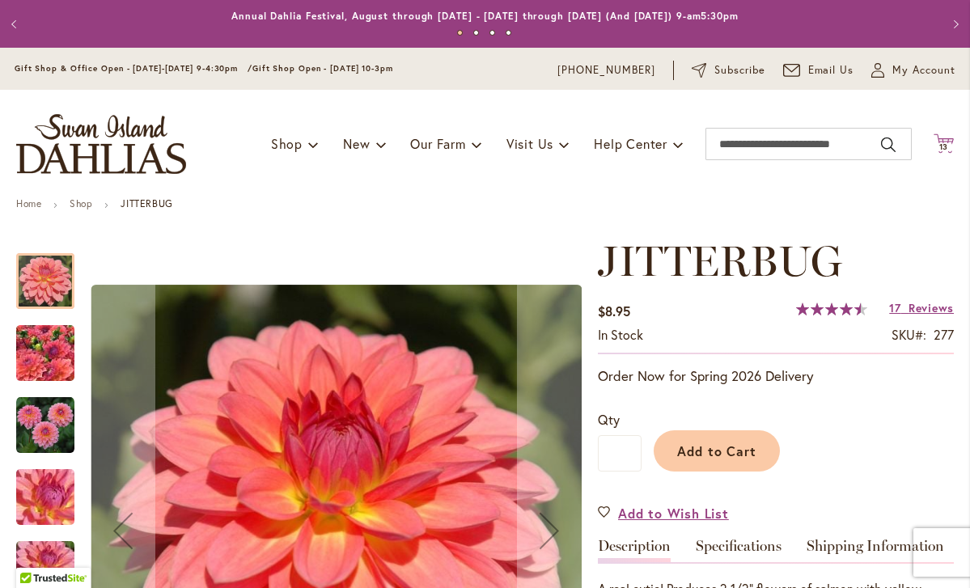
scroll to position [0, 0]
click at [943, 142] on icon at bounding box center [943, 142] width 20 height 19
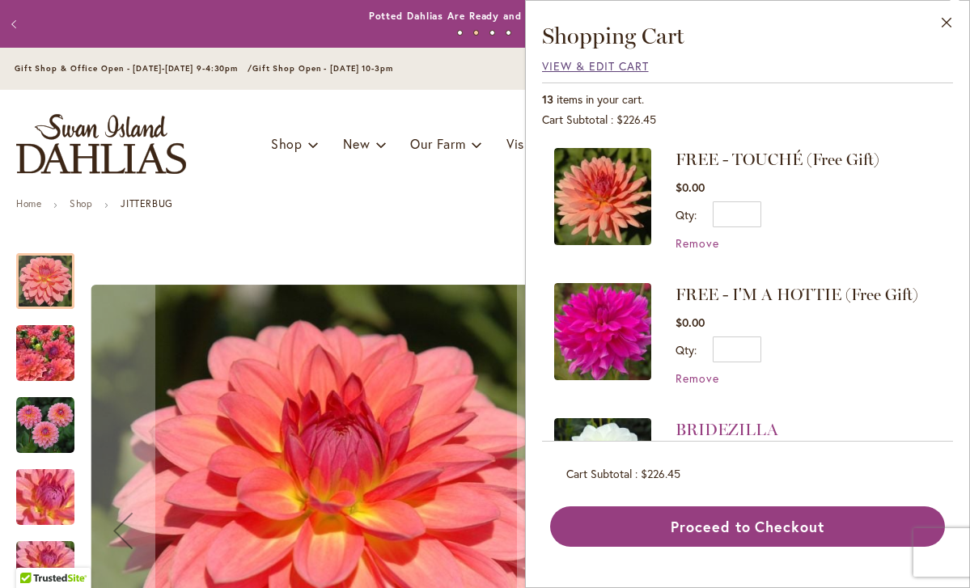
click at [622, 65] on span "View & Edit Cart" at bounding box center [595, 65] width 107 height 15
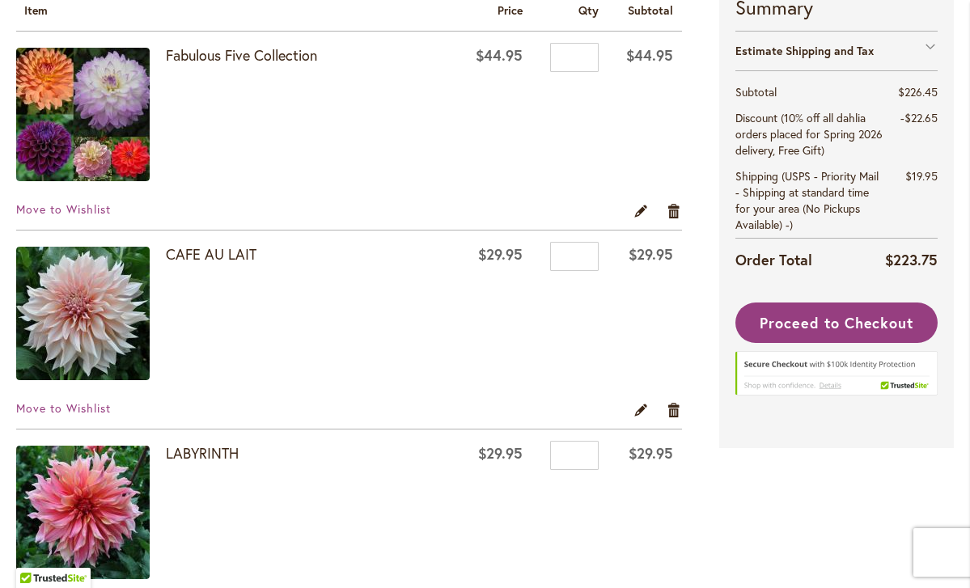
scroll to position [297, 0]
